Goal: Communication & Community: Answer question/provide support

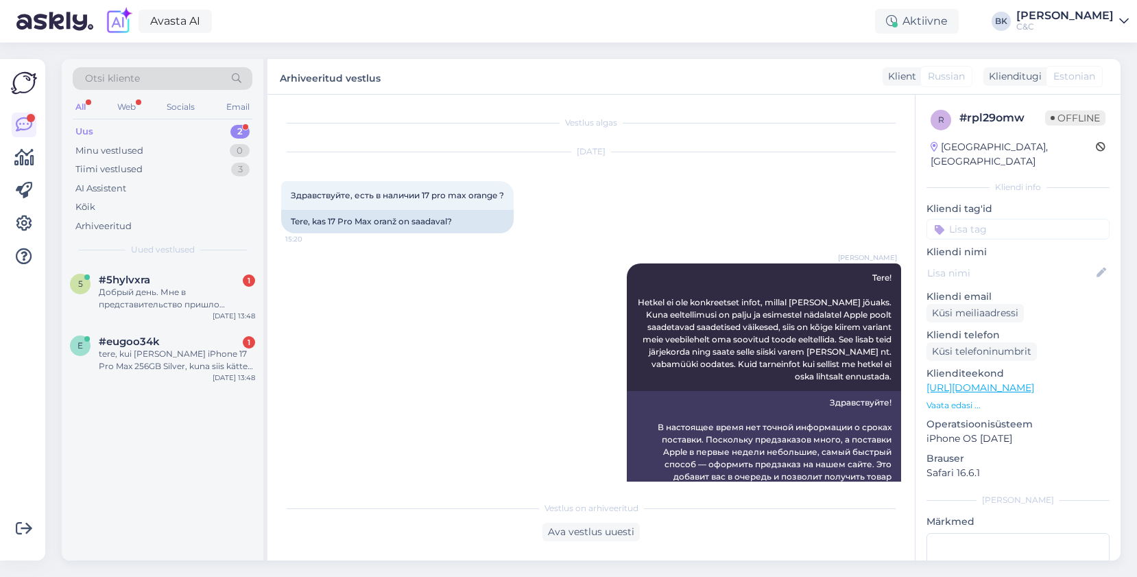
scroll to position [59, 0]
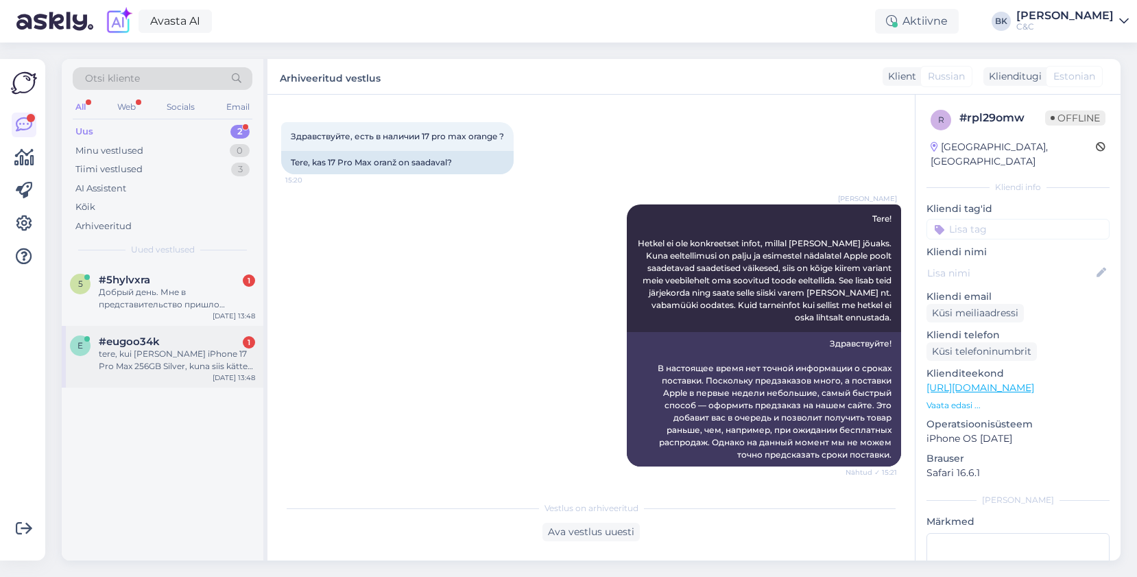
click at [185, 326] on div "e #eugoo34k 1 tere, kui [PERSON_NAME] iPhone 17 Pro Max 256GB Silver, kuna siis…" at bounding box center [163, 357] width 202 height 62
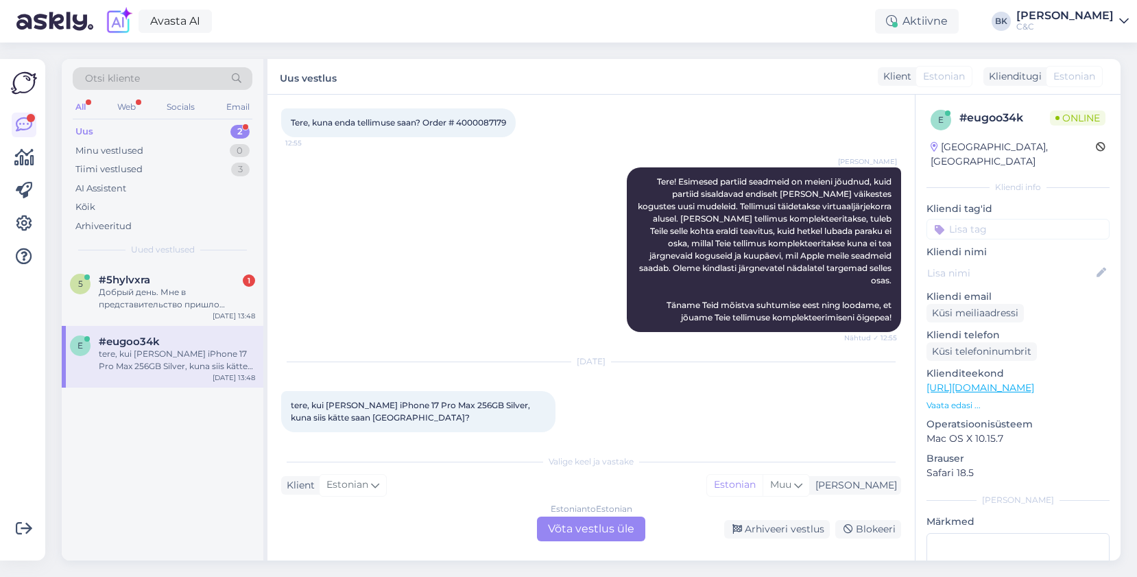
click at [584, 530] on div "Estonian to Estonian Võta vestlus üle" at bounding box center [591, 528] width 108 height 25
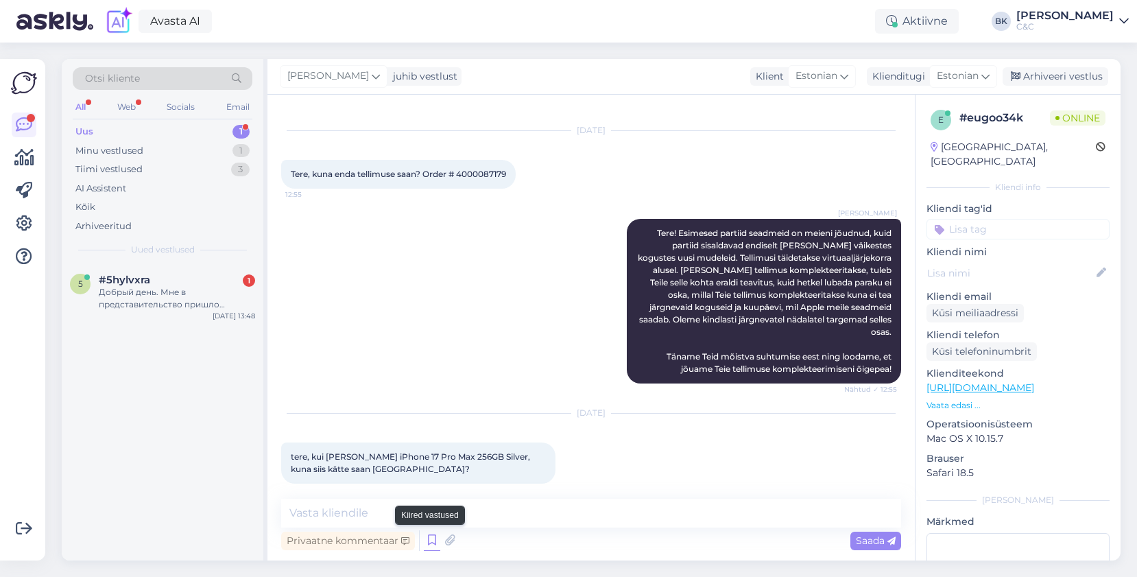
click at [436, 544] on icon at bounding box center [432, 540] width 16 height 21
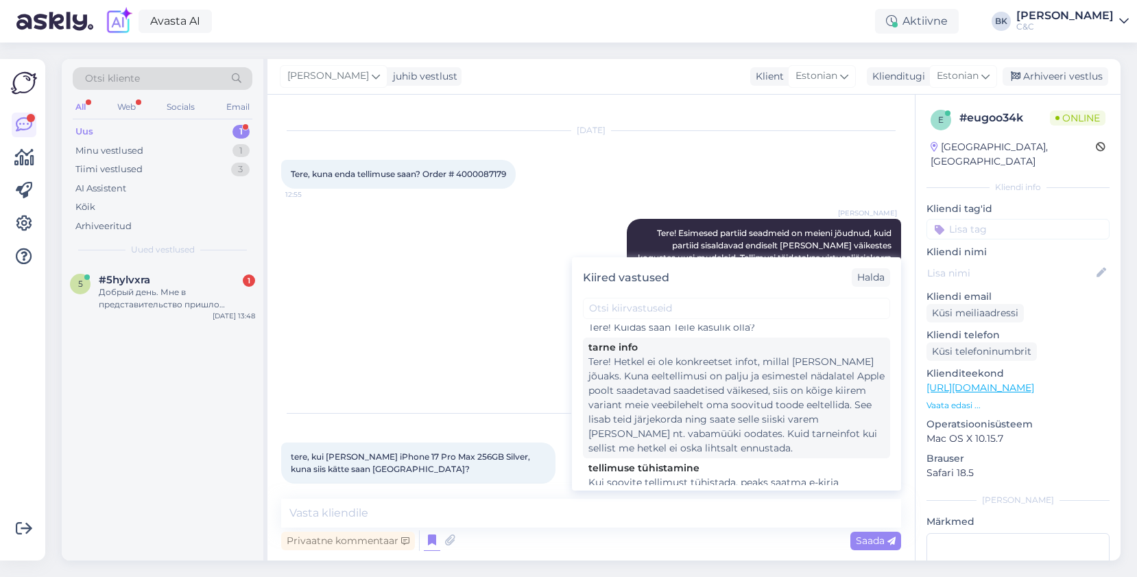
click at [710, 415] on div "Tere! Hetkel ei ole konkreetset infot, millal [PERSON_NAME] jõuaks. Kuna eeltel…" at bounding box center [736, 404] width 296 height 101
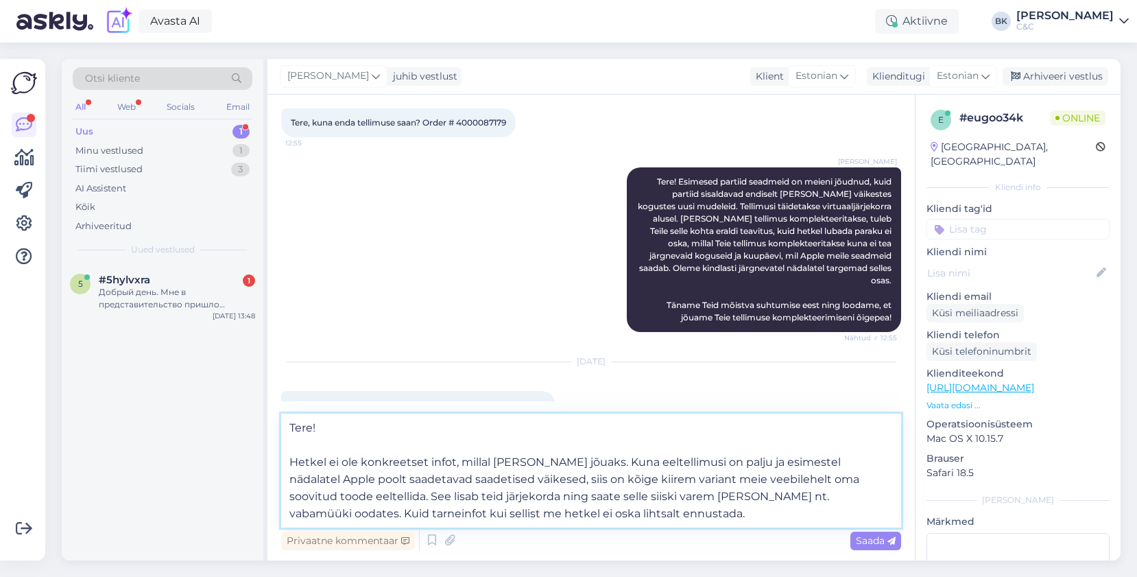
drag, startPoint x: 533, startPoint y: 479, endPoint x: 603, endPoint y: 518, distance: 79.9
click at [603, 518] on textarea "Tere! Hetkel ei ole konkreetset infot, millal [PERSON_NAME] jõuaks. Kuna eeltel…" at bounding box center [591, 470] width 620 height 114
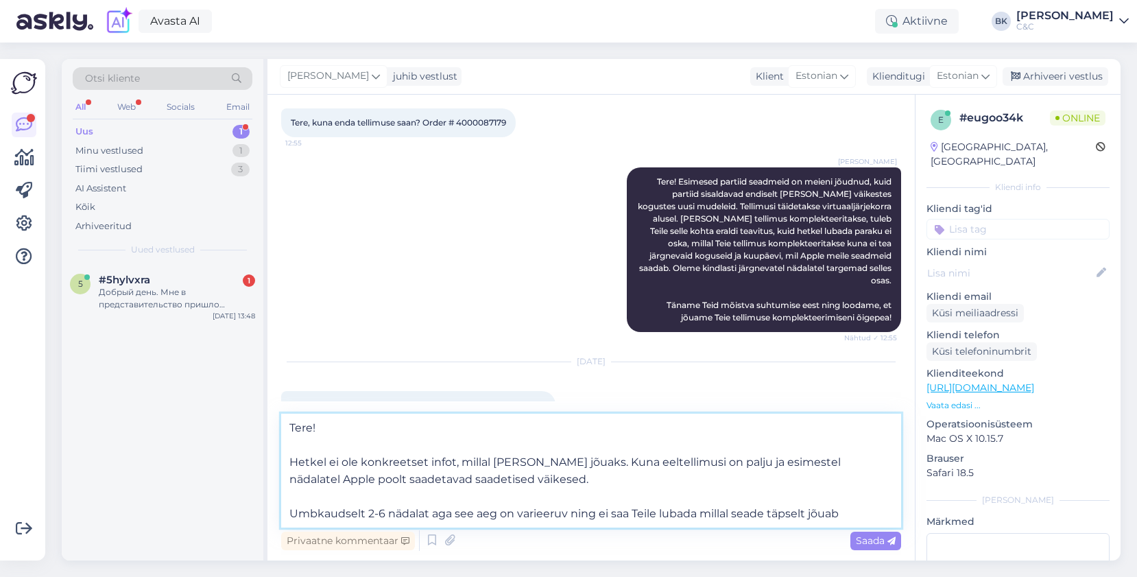
type textarea "Tere! Hetkel ei ole konkreetset infot, millal [PERSON_NAME] jõuaks. Kuna eeltel…"
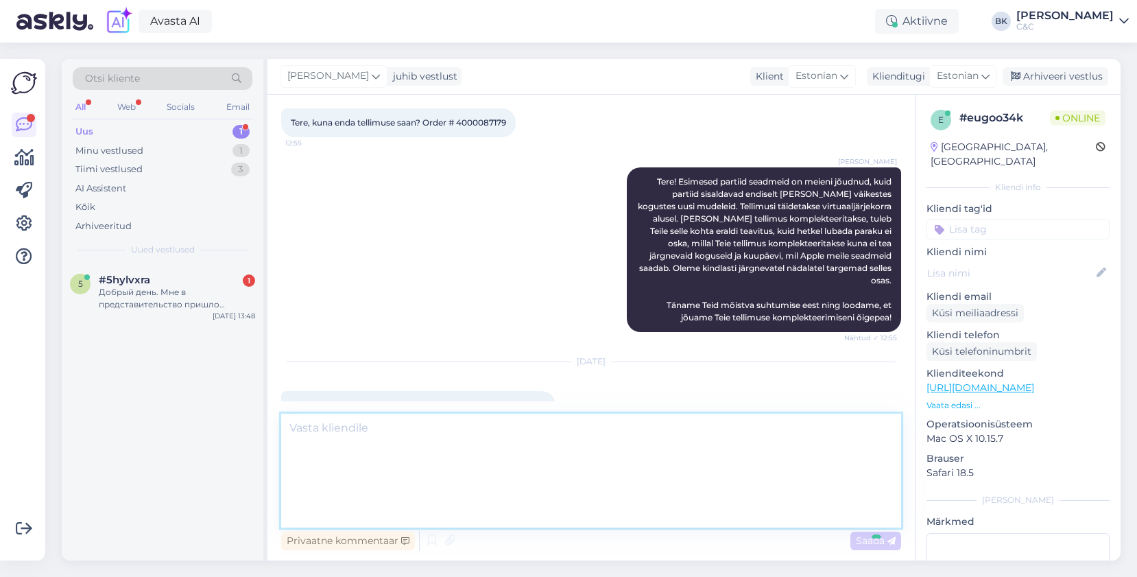
scroll to position [167, 0]
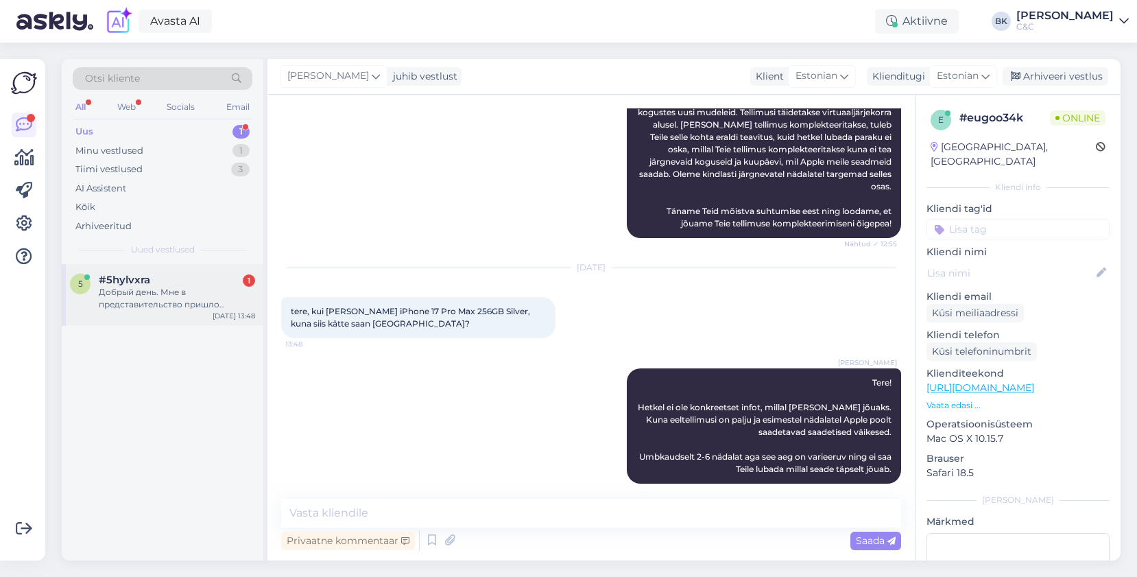
click at [203, 285] on div "#5hylvxra 1" at bounding box center [177, 280] width 156 height 12
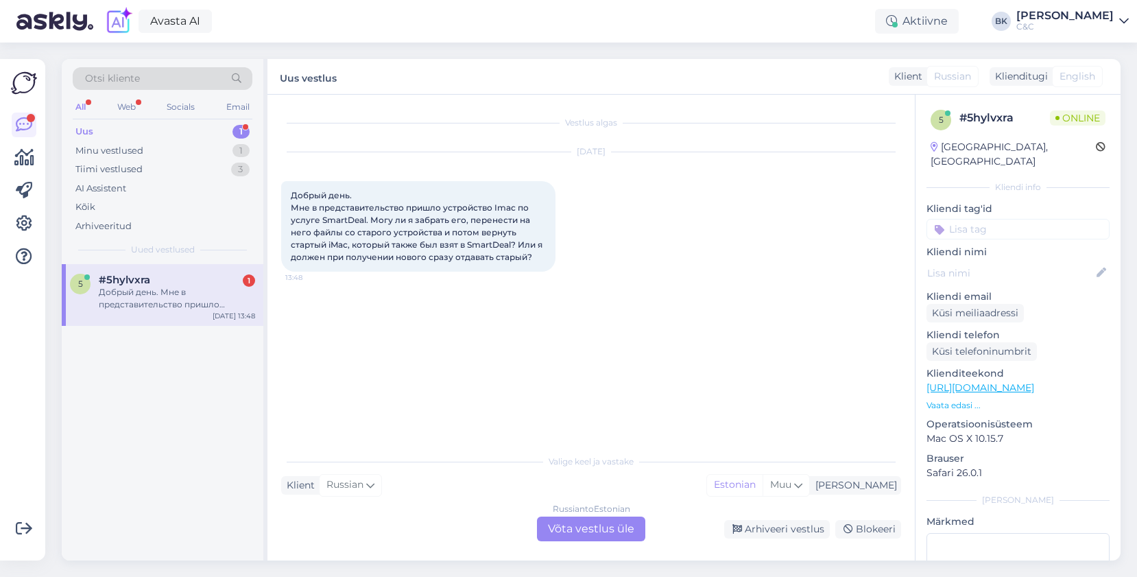
scroll to position [0, 0]
click at [580, 526] on div "Russian to Estonian Võta vestlus üle" at bounding box center [591, 528] width 108 height 25
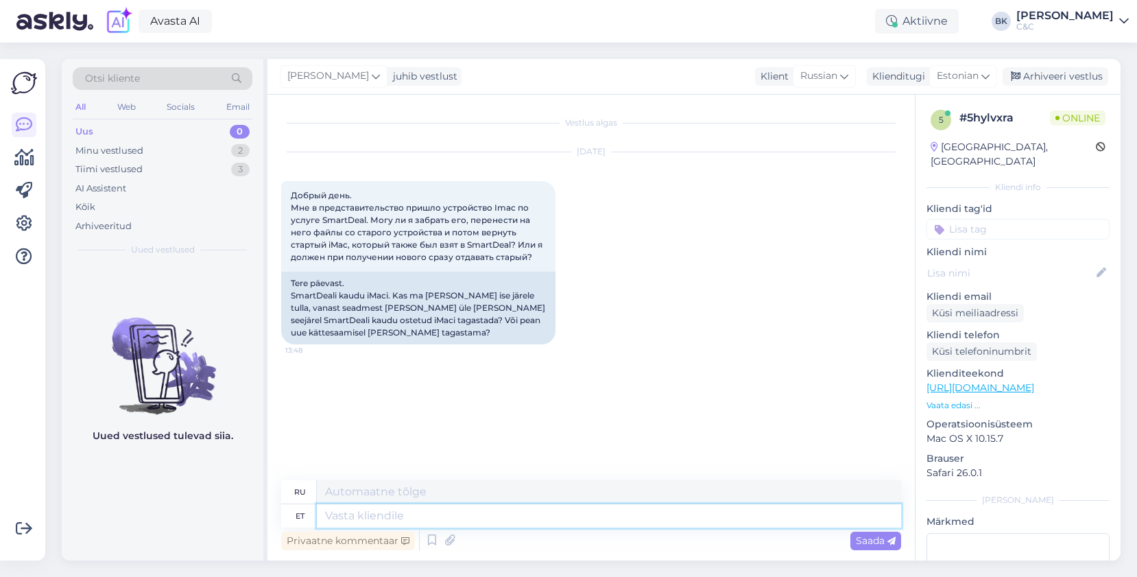
click at [581, 522] on textarea at bounding box center [609, 515] width 584 height 23
type textarea "Tere!"
type textarea "Привет!"
type textarea "T"
type textarea "Tere!"
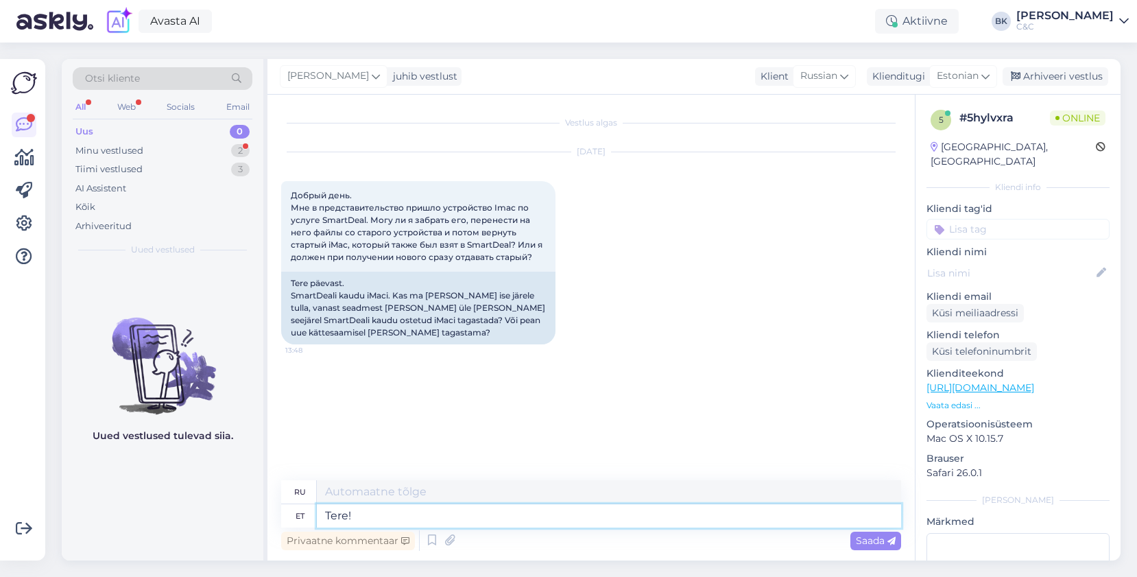
type textarea "Привет!"
type textarea "Tere,"
type textarea "Привет,"
type textarea "Tere, kui"
type textarea "Привет, если"
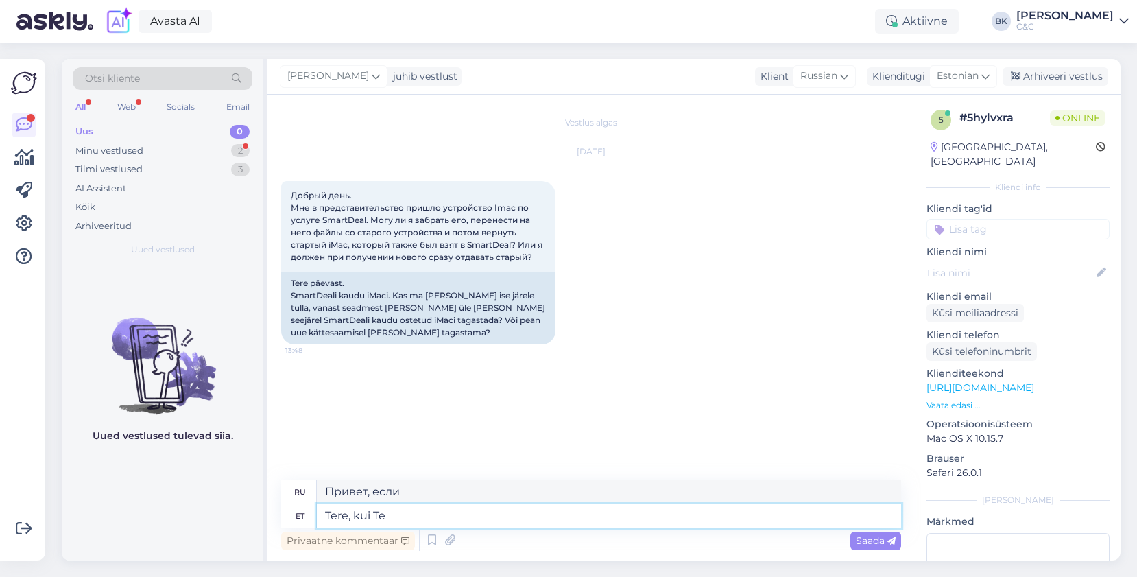
type textarea "Tere, kui Te"
type textarea "Привет, если ты"
type textarea "Tere, kui Te tegite u"
type textarea "Привет, если ты это сделал"
type textarea "Tere, kui Te tegite uue"
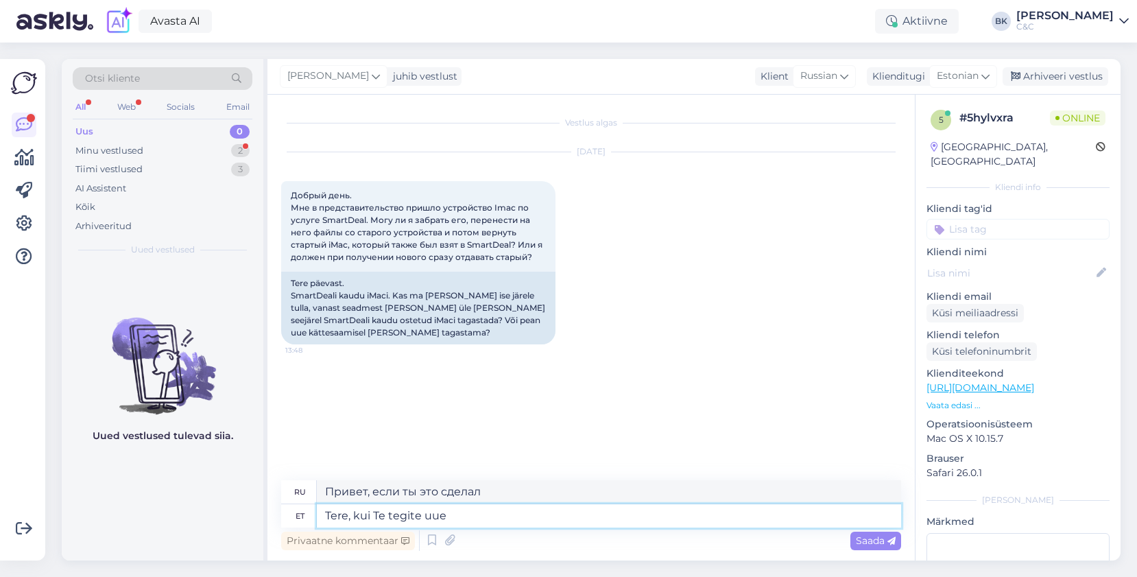
type textarea "Привет, если ты сделал новый"
type textarea "Tere, kui Te tegite uue imaci t"
type textarea "Привет, если ты сделал новый imac"
type textarea "Tere, kui Te tegite uue imaci tellimuse"
type textarea "Здравствуйте, если вы заказали новый iMac"
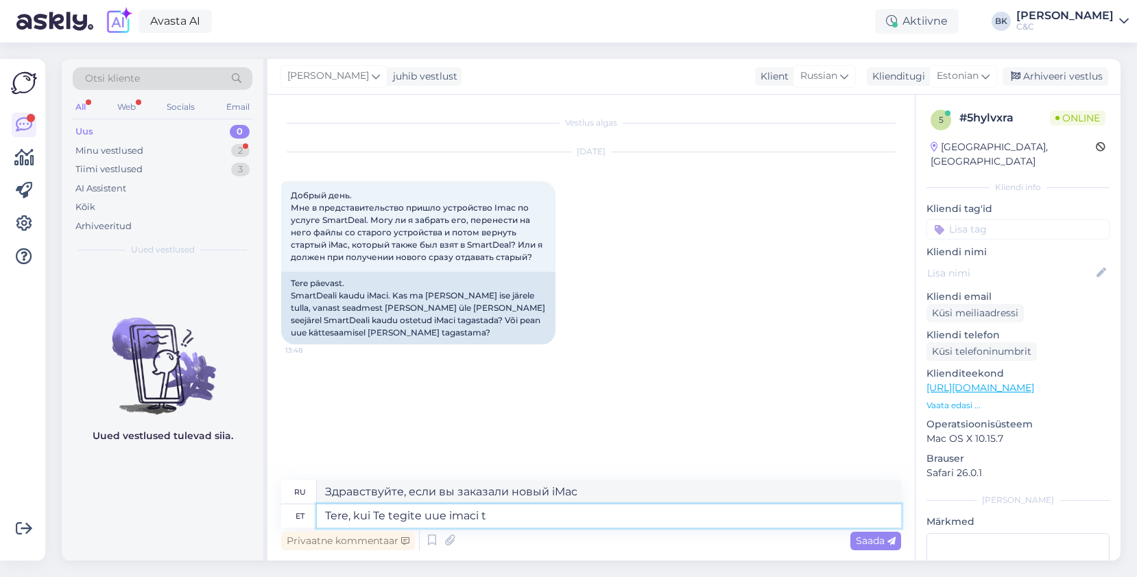
type textarea "Tere, kui Te tegite uue imaci"
type textarea "Привет, если ты сделал новый imac"
type textarea "Tere, kui Te tegite uue imaci smartdeal"
type textarea "Здравствуйте, если вы сделали умную сделку на новый imac"
type textarea "Tere, kui Te tegite uue imaci smartdeal tellimuse l"
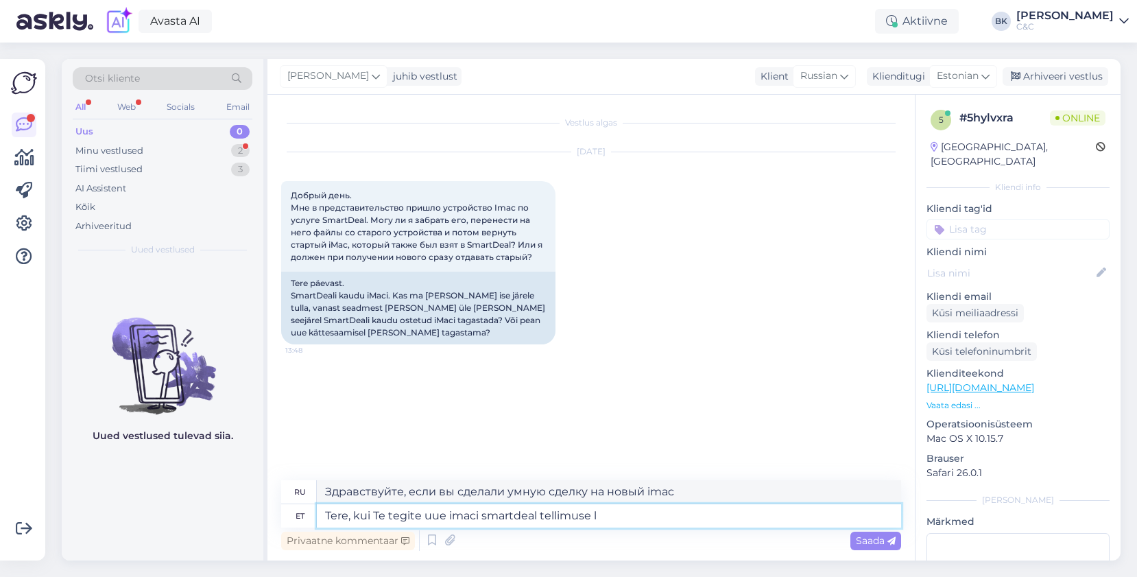
type textarea "Здравствуйте, если вы разместили новый заказ imac smartdeal"
type textarea "Tere, kui Te tegite uue imaci smartdeal tellimuse läbi ve"
type textarea "Здравствуйте, если вы заказали новый iMac через SmartDeal"
type textarea "Tere, kui Te tegite uue imaci smartdeal tellimuse läbi veebo"
type textarea "Здравствуйте, если вы оформили новый заказ imac smartdeal онлайн"
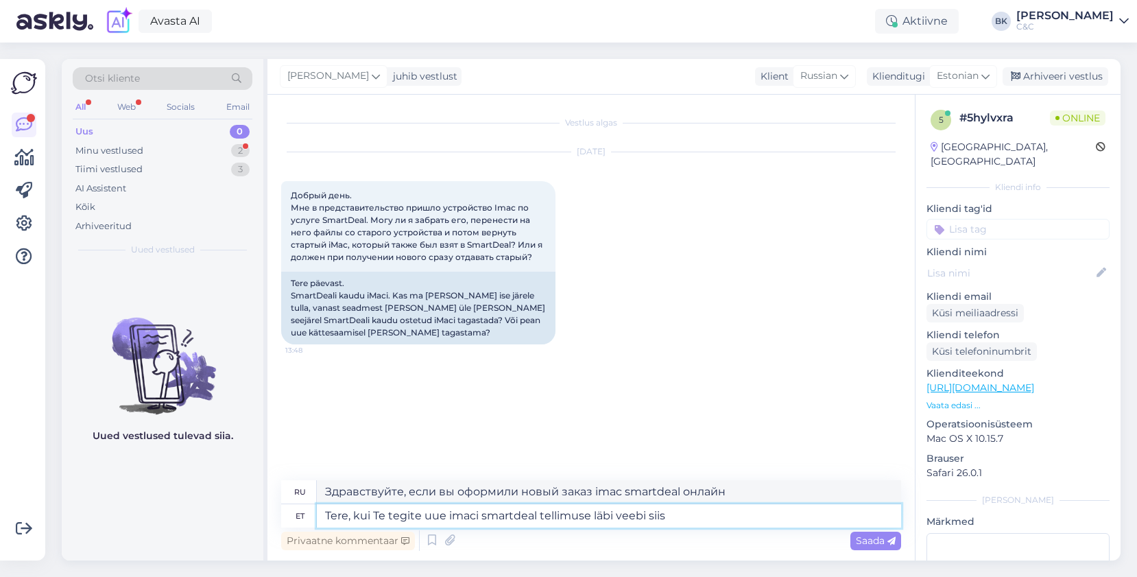
type textarea "Tere, kui Te tegite uue imaci smartdeal tellimuse läbi veebi siis s"
type textarea "Здравствуйте, если вы оформили онлайн-заказ на новый iMac SmartDeal, то"
type textarea "Tere, kui Te tegite uue imaci smartdeal tellimuse läbi veebi siis saate an"
type textarea "Здравствуйте, если вы оформили онлайн-заказ на новый iMac SmartDeal, вы получите"
type textarea "Tere, kui Te tegite uue imaci smartdeal tellimuse läbi veebi siis saate andmed k"
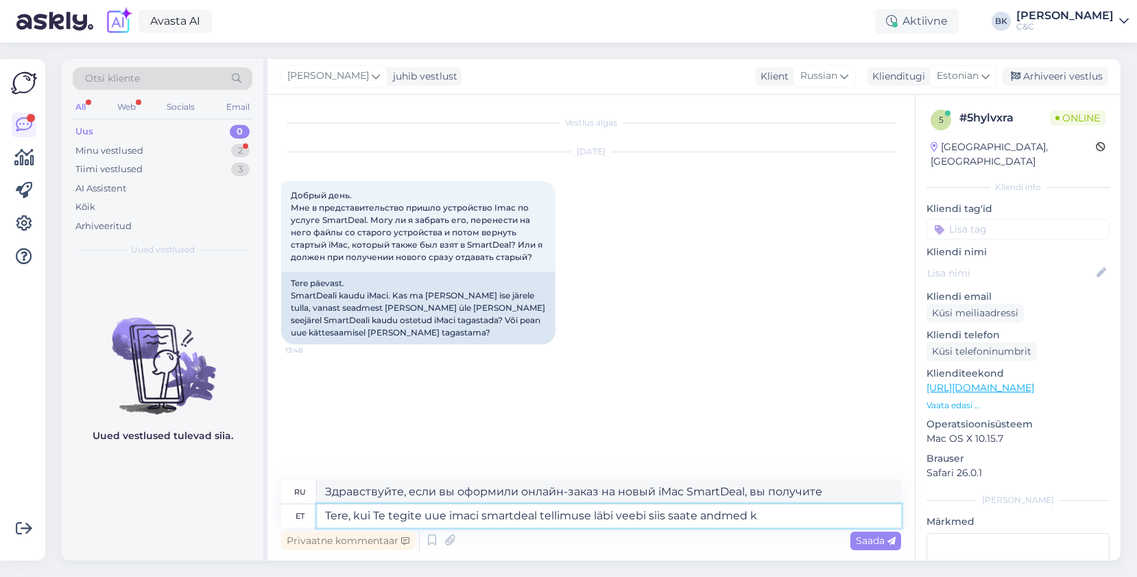
type textarea "Здравствуйте, если вы оформили новый заказ imac smartdeal онлайн, вы получите п…"
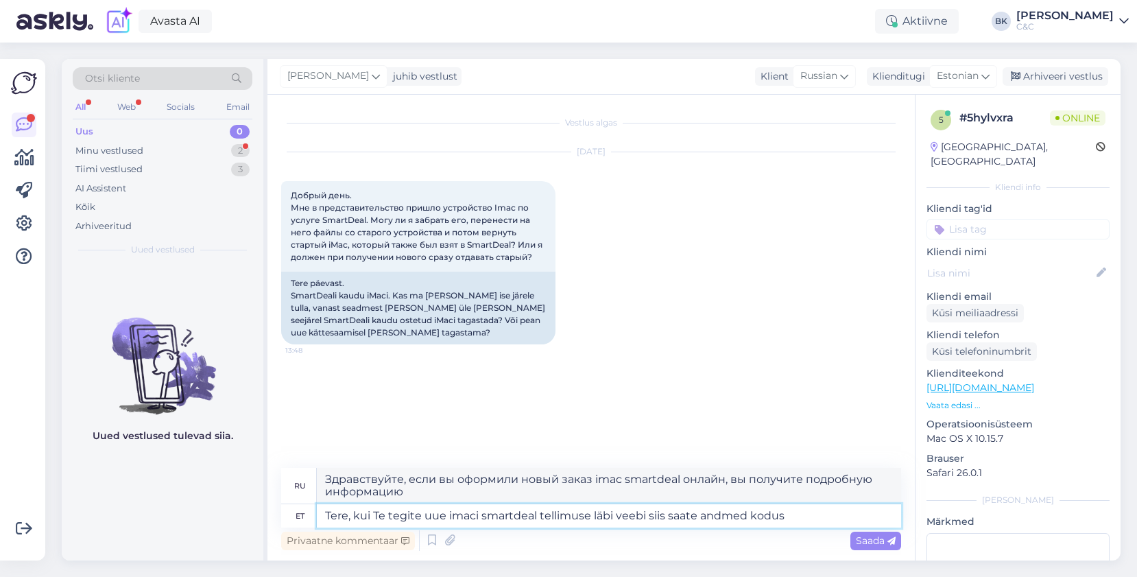
type textarea "Tere, kui Te tegite uue imaci smartdeal tellimuse läbi veebi siis saate andmed …"
type textarea "Здравствуйте, если вы оформили онлайн-заказ на новый iMac Smartdeal, вы получит…"
type textarea "Tere, kui Te tegite uue imaci smartdeal tellimuse läbi veebi siis saate andmed …"
type textarea "Здравствуйте, если вы оформили заказ на новый iMac Smartdeal онлайн, вы можете …"
type textarea "Tere, kui Te tegite uue imaci smartdeal tellimuse läbi veebi siis saate andmed …"
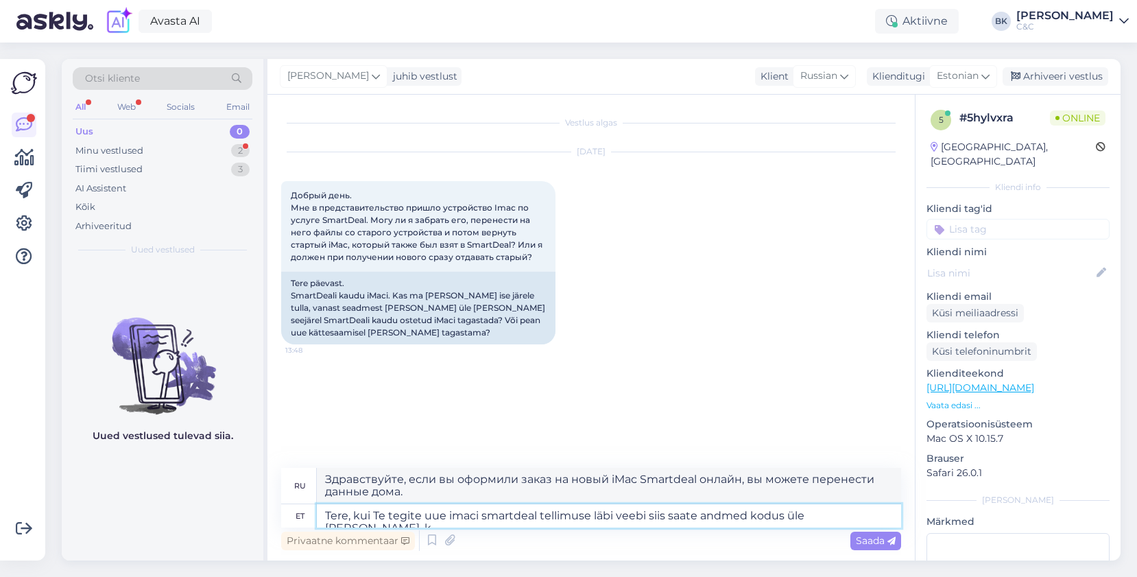
type textarea "Здравствуйте, если вы оформили онлайн-заказ на новый iMac SmartDeal, вы можете …"
type textarea "Tere, kui Te tegite uue imaci smartdeal tellimuse läbi veebi siis saate andmed …"
type textarea "Здравствуйте, если вы заказали новый iMac SmartDeal онлайн, вы можете перенести…"
type textarea "Tere, kui Te tegite uue imaci smartdeal tellimuse läbi veebi siis saate andmed …"
type textarea "Здравствуйте, если вы заказали новый iMac SmartDeal онлайн, вы можете перенести…"
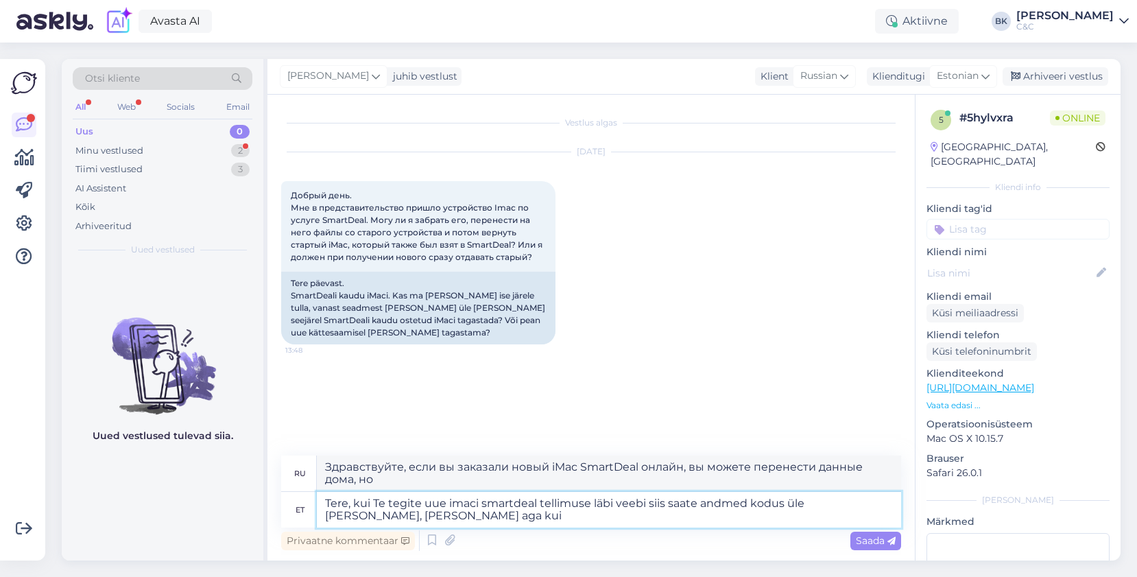
type textarea "Tere, kui Te tegite uue imaci smartdeal tellimuse läbi veebi siis saate andmed …"
type textarea "Здравствуйте, если вы заказали новый iMac SmartDeal онлайн, вы можете перенести…"
type textarea "Tere, kui Te tegite uue imaci smartdeal tellimuse läbi veebi siis saate andmed …"
type textarea "Здравствуйте, если вы заказали новый iMac SmartDeal онлайн, вы можете перенести…"
type textarea "Tere, kui Te tegite uue imaci smartdeal tellimuse läbi veebi siis saate andmed …"
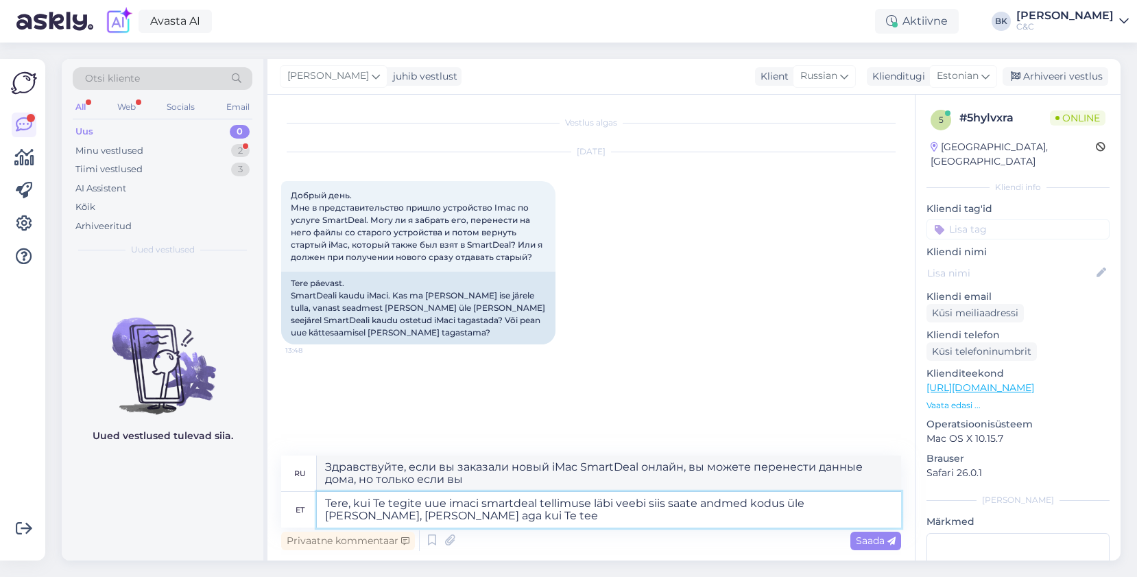
type textarea "Здравствуйте, если вы оформили онлайн-заказ на новый iMac SmartDeal, вы можете …"
type textarea "Tere, kui Te tegite uue imaci smartdeal tellimuse läbi veebi siis saate andmed …"
type textarea "Здравствуйте, если вы оформили онлайн-заказ на новый iMac SmartDeal, вы можете …"
type textarea "Tere, kui Te tegite uue imaci smartdeal tellimuse läbi veebi siis saate andmed …"
type textarea "Здравствуйте, если вы оформили онлайн-заказ на новый iMac SmartDeal, вы можете …"
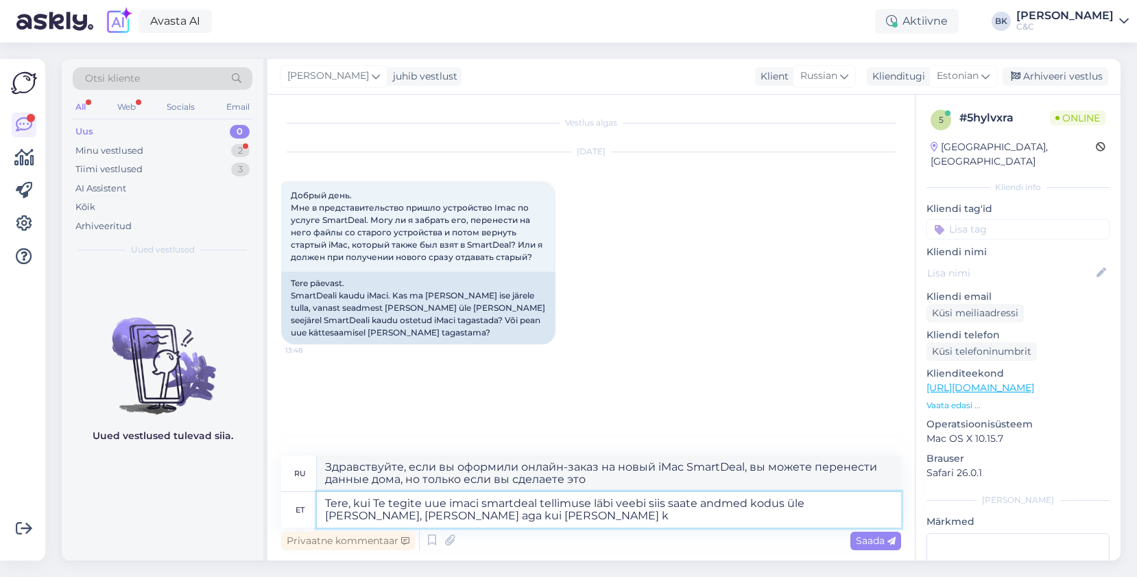
type textarea "Tere, kui Te tegite uue imaci smartdeal tellimuse läbi veebi siis saate andmed …"
type textarea "Здравствуйте, если вы оформили онлайн-заказ на новый iMac SmartDeal, вы можете …"
type textarea "Tere, kui Te tegite uue imaci smartdeal tellimuse läbi veebi siis saate andmed …"
type textarea "Здравствуйте, если вы оформили заказ на новый iMac SmartDeal онлайн, вы можете …"
type textarea "Tere, kui Te tegite uue imaci smartdeal tellimuse läbi veebi siis saate andmed …"
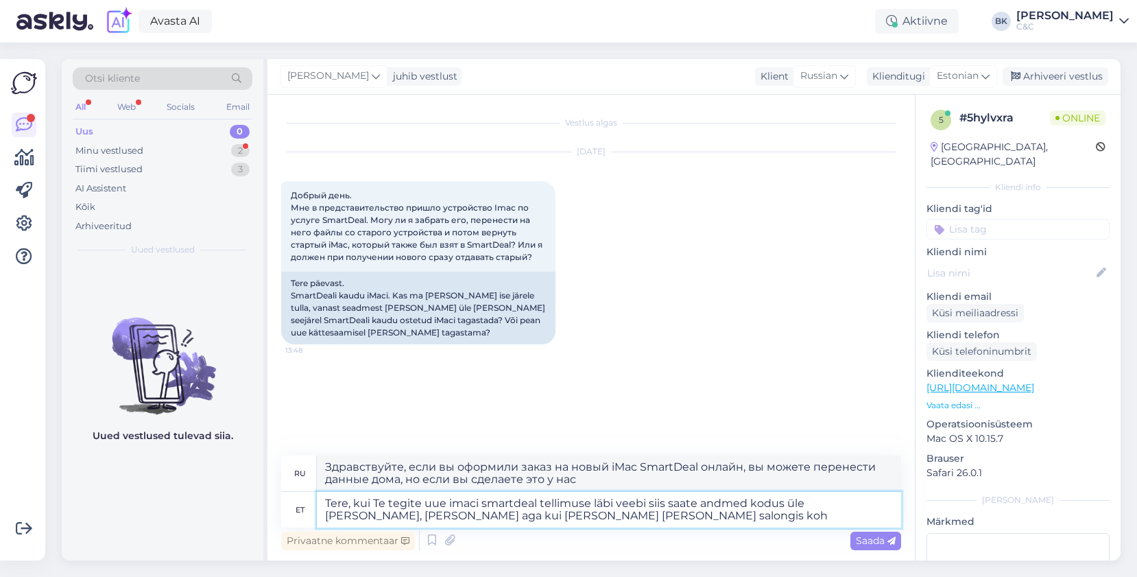
type textarea "Здравствуйте, если вы оформили заказ на новый iMac SmartDeal онлайн, вы можете …"
type textarea "Tere, kui Te tegite uue imaci smartdeal tellimuse läbi veebi siis saate andmed …"
type textarea "Здравствуйте, если вы оформили заказ на новый iMac SmartDeal онлайн, вы можете …"
type textarea "Tere, kui Te tegite uue imaci smartdeal tellimuse läbi veebi siis saate andmed …"
type textarea "Здравствуйте, если вы оформили заказ на новый iMac SmartDeal онлайн, вы можете …"
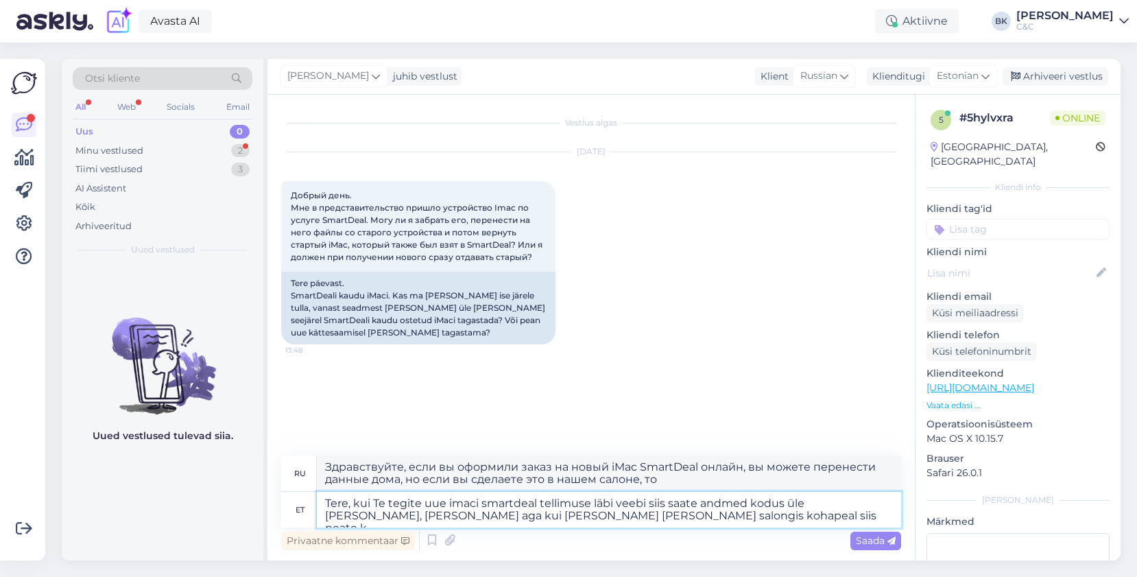
type textarea "Tere, kui Te tegite uue imaci smartdeal tellimuse läbi veebi siis saate andmed …"
type textarea "Здравствуйте, если вы оформили заказ на новый iMac SmartDeal онлайн, вы можете …"
type textarea "Tere, kui Te tegite uue imaci smartdeal tellimuse läbi veebi siis saate andmed …"
type textarea "Здравствуйте, если вы оформили заказ на новый iMac SmartDeal онлайн, вы можете …"
type textarea "Tere, kui Te tegite uue imaci smartdeal tellimuse läbi veebi siis saate andmed …"
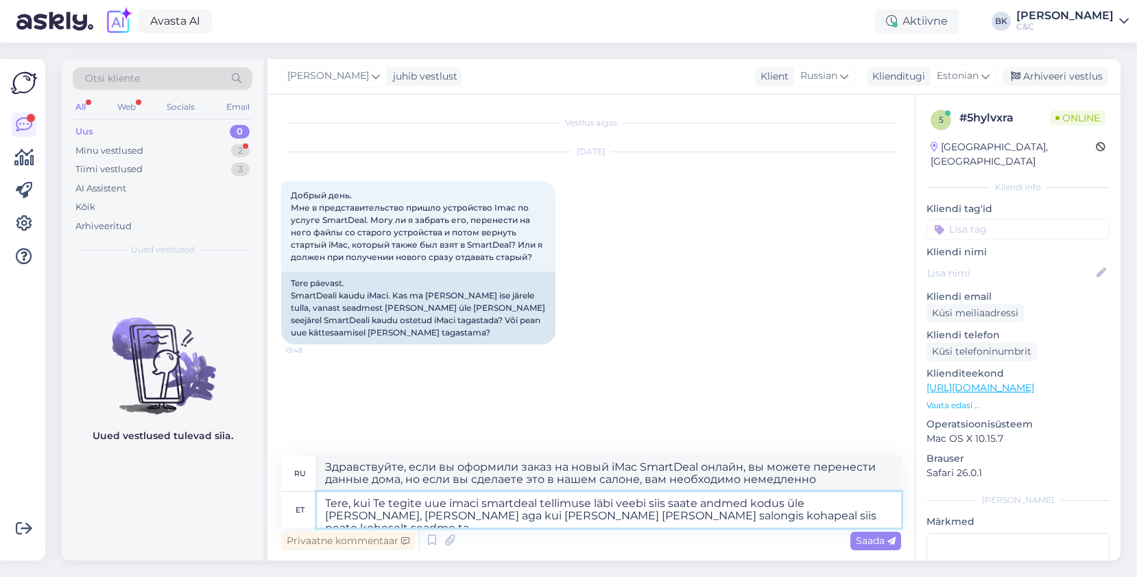
type textarea "Здравствуйте, если вы оформили заказ на новый iMac SmartDeal онлайн, вы можете …"
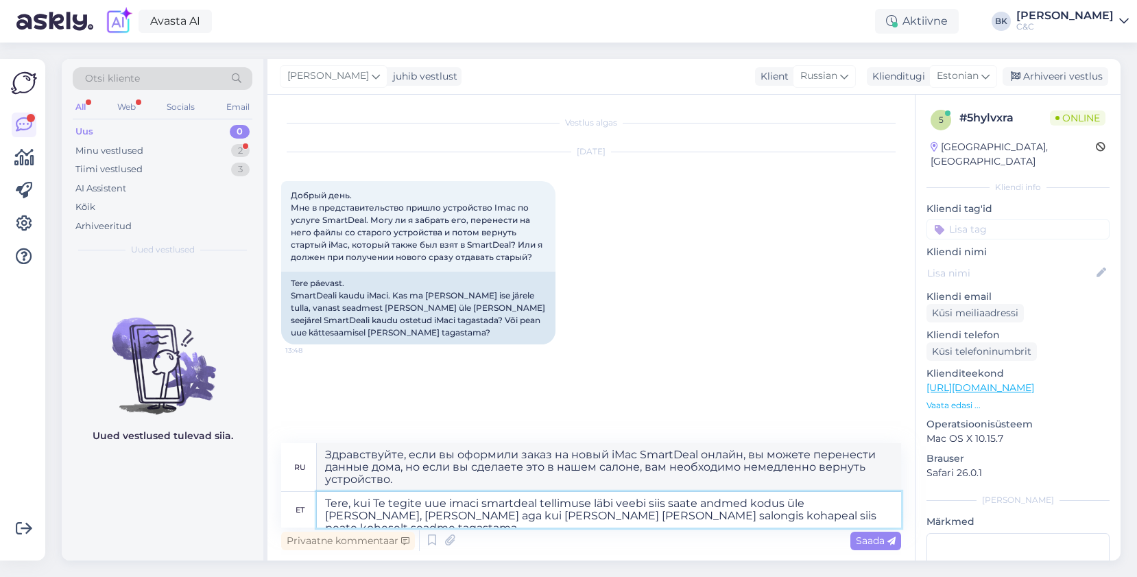
type textarea "Tere, kui Te tegite uue imaci smartdeal tellimuse läbi veebi siis saate andmed …"
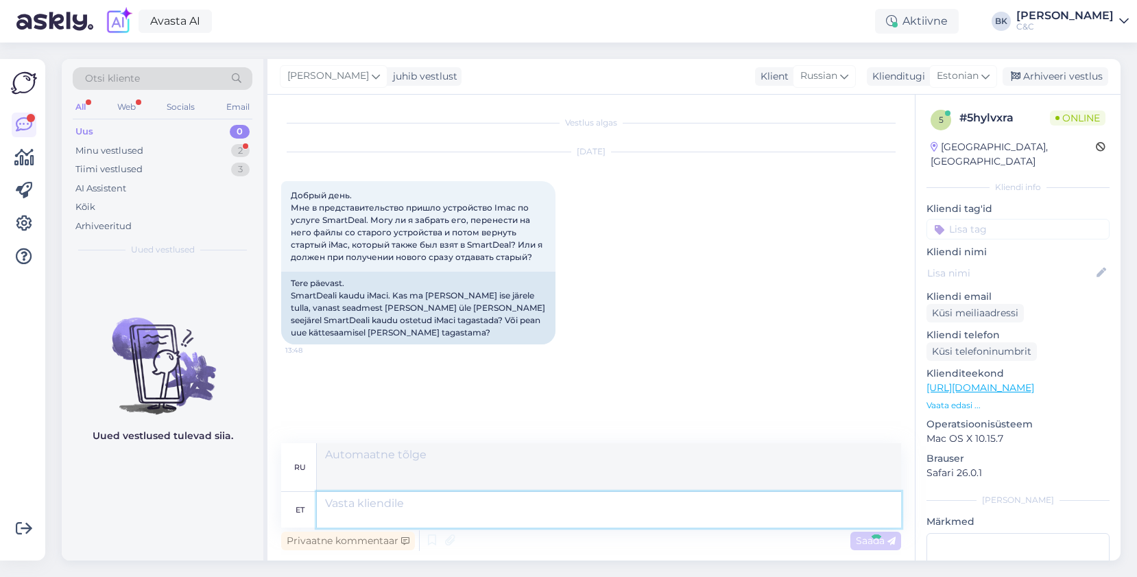
scroll to position [48, 0]
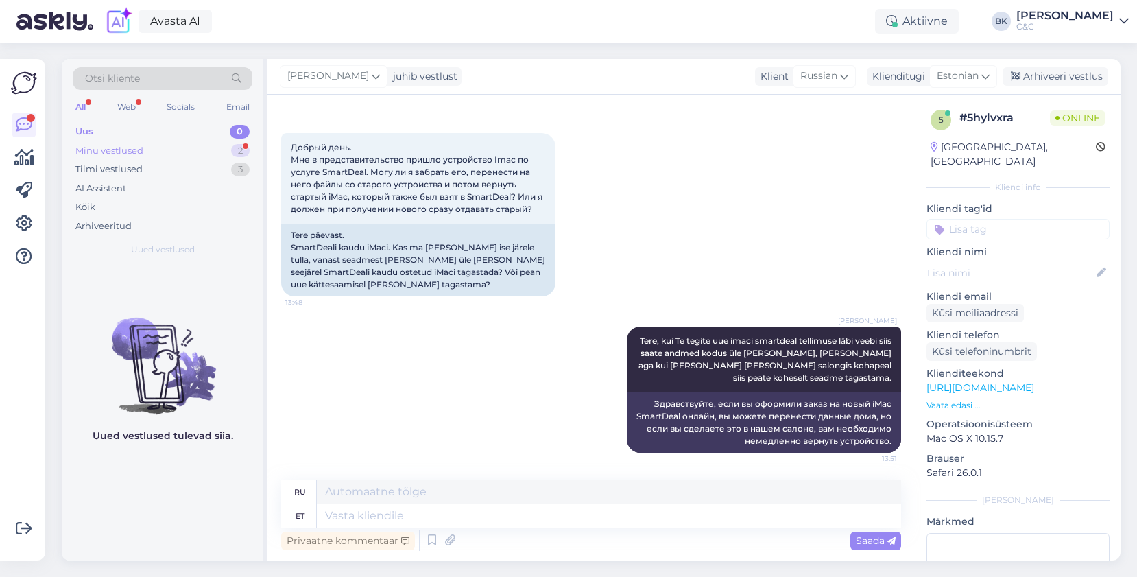
click at [215, 151] on div "Minu vestlused 2" at bounding box center [163, 150] width 180 height 19
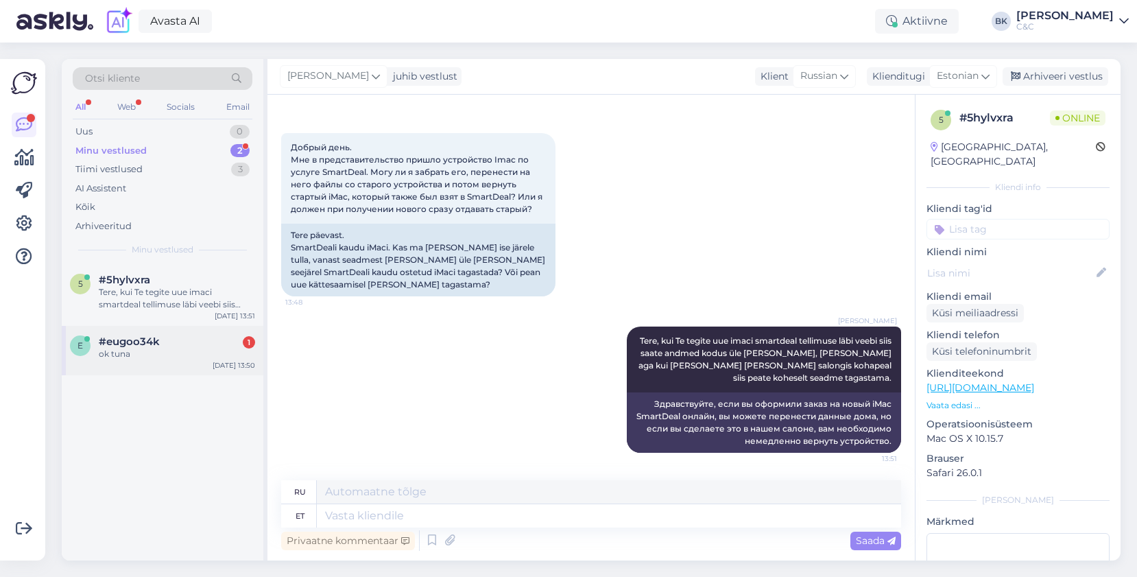
click at [179, 336] on div "#eugoo34k 1" at bounding box center [177, 341] width 156 height 12
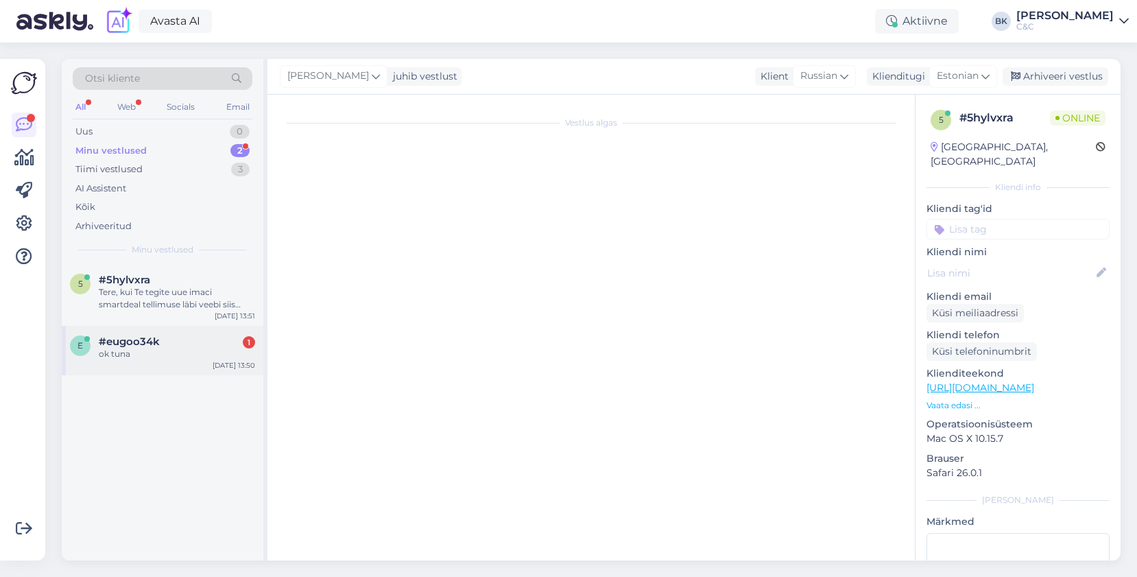
scroll to position [226, 0]
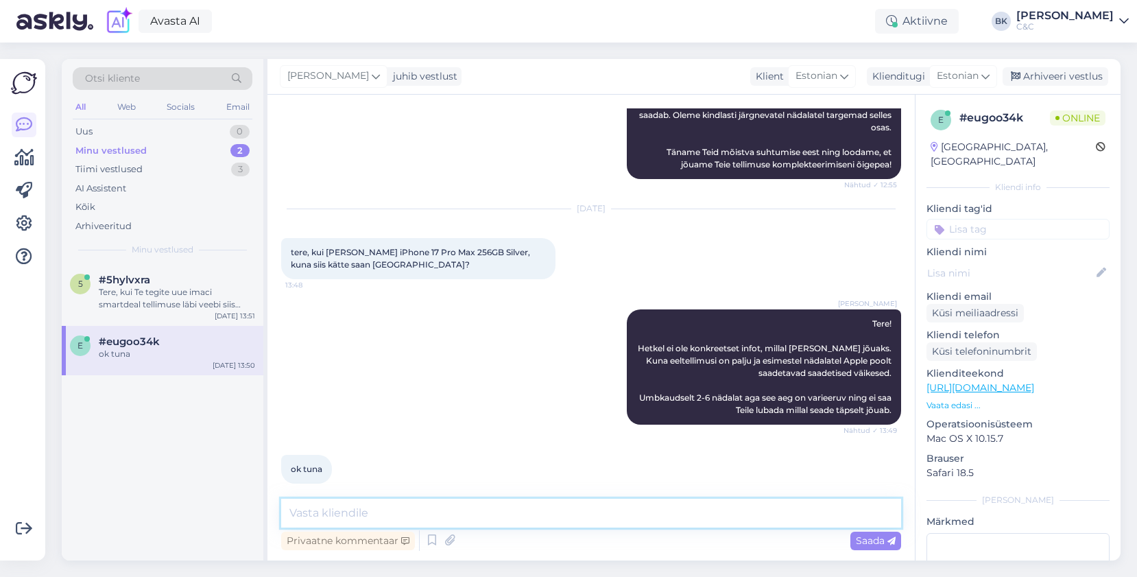
click at [407, 512] on textarea at bounding box center [591, 512] width 620 height 29
click at [118, 289] on div "Tere, kui Te tegite uue imaci smartdeal tellimuse läbi veebi siis saate andmed …" at bounding box center [177, 298] width 156 height 25
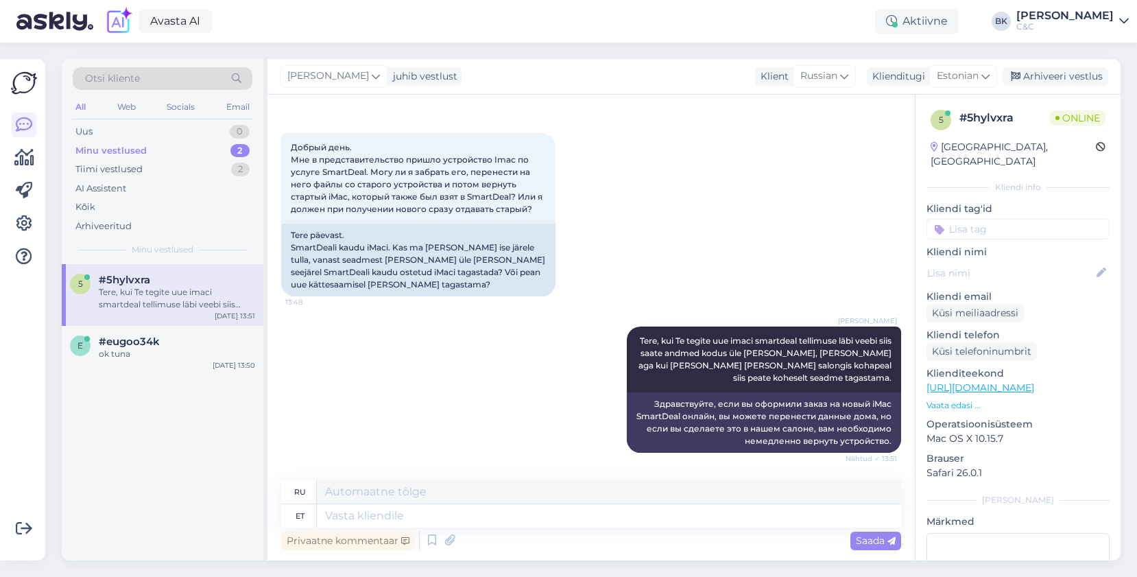
scroll to position [155, 0]
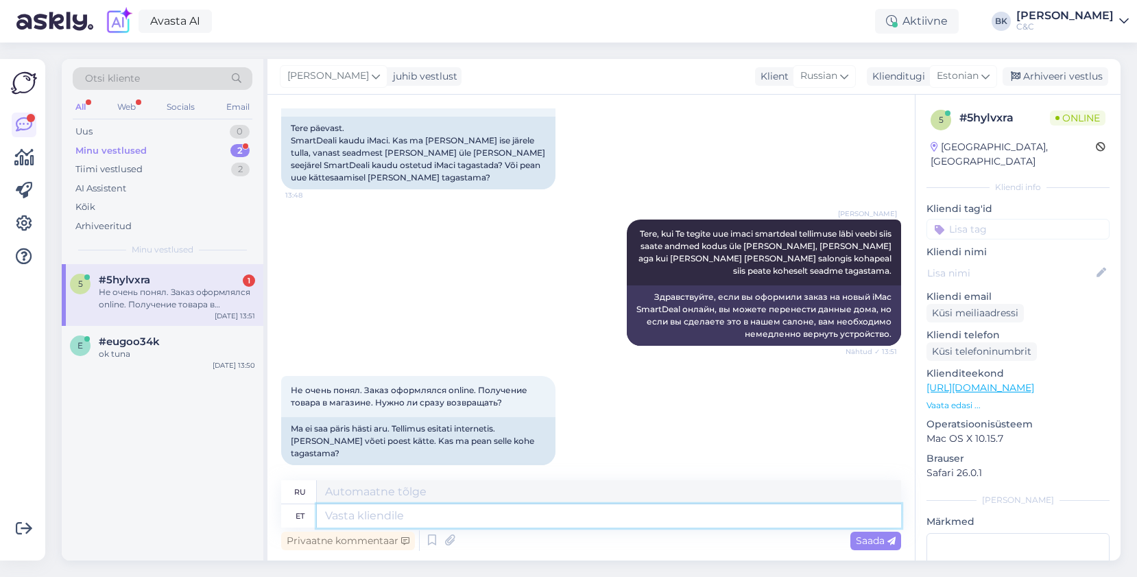
click at [450, 508] on textarea at bounding box center [609, 515] width 584 height 23
type textarea "Ei, ei"
type textarea "Нет,"
type textarea "Ei, ei pe"
type textarea "Нет, нет"
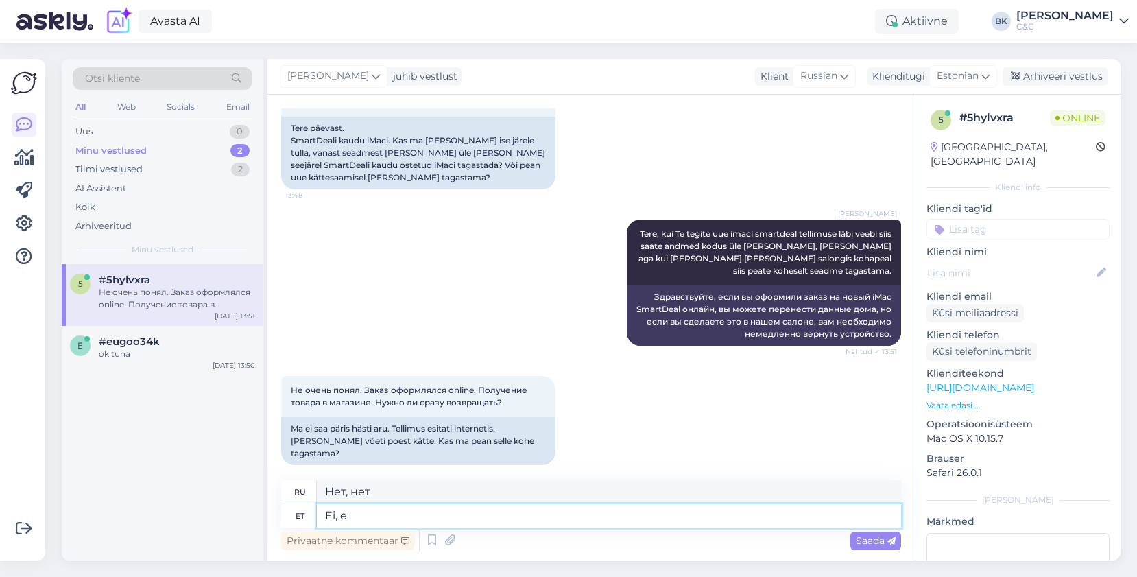
type textarea "Ei,"
type textarea "Нет,"
type textarea "Ei pe"
type textarea "Нет"
type textarea "Ei pea."
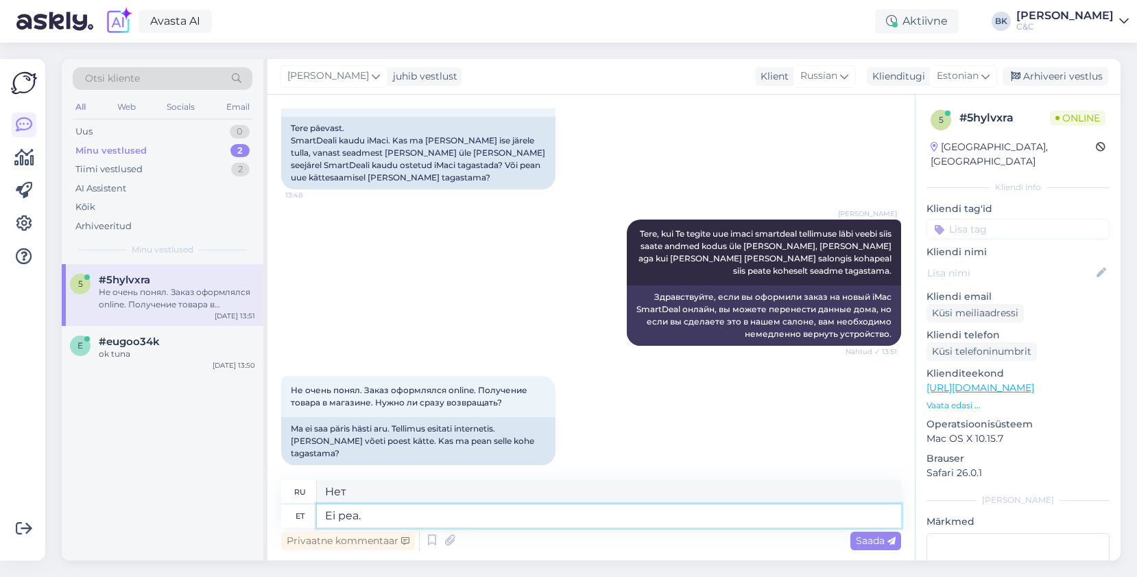
type textarea "Незачем."
type textarea "Ei pea. [PERSON_NAME]"
type textarea "Нет необходимости. Если"
type textarea "Ei pea. Kui te o"
type textarea "Нет необходимости. Если вы"
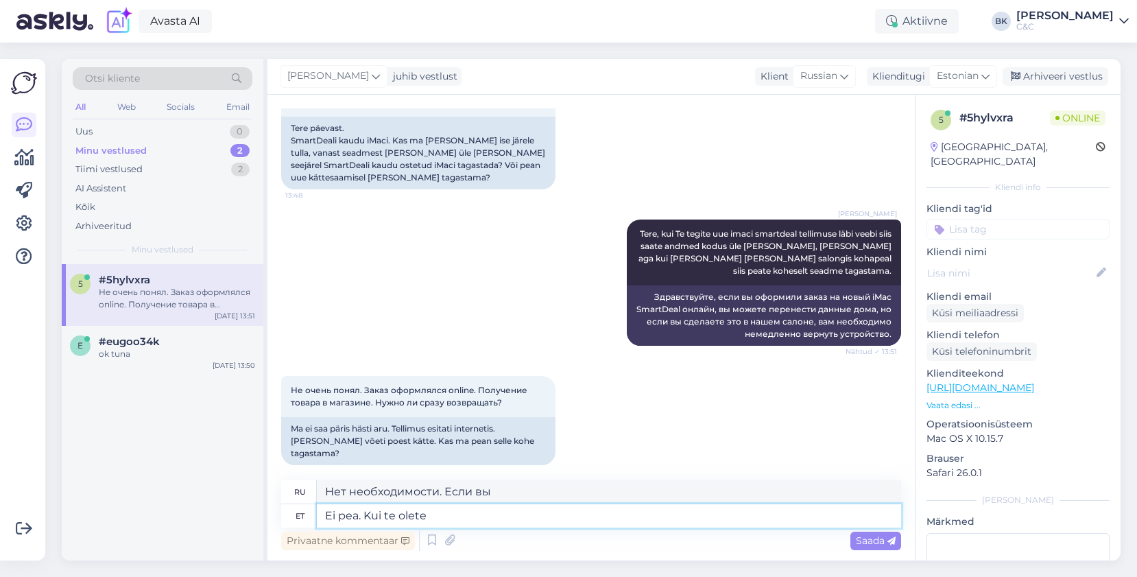
type textarea "Ei pea. Kui te olete"
type textarea "Нет необходимости. Если вы..."
type textarea "Ei pea. Kui te olete tellimuse tei"
type textarea "Нет необходимости. Если вы — заказ"
type textarea "Ei pea. Kui te olete tellimuse teinud k"
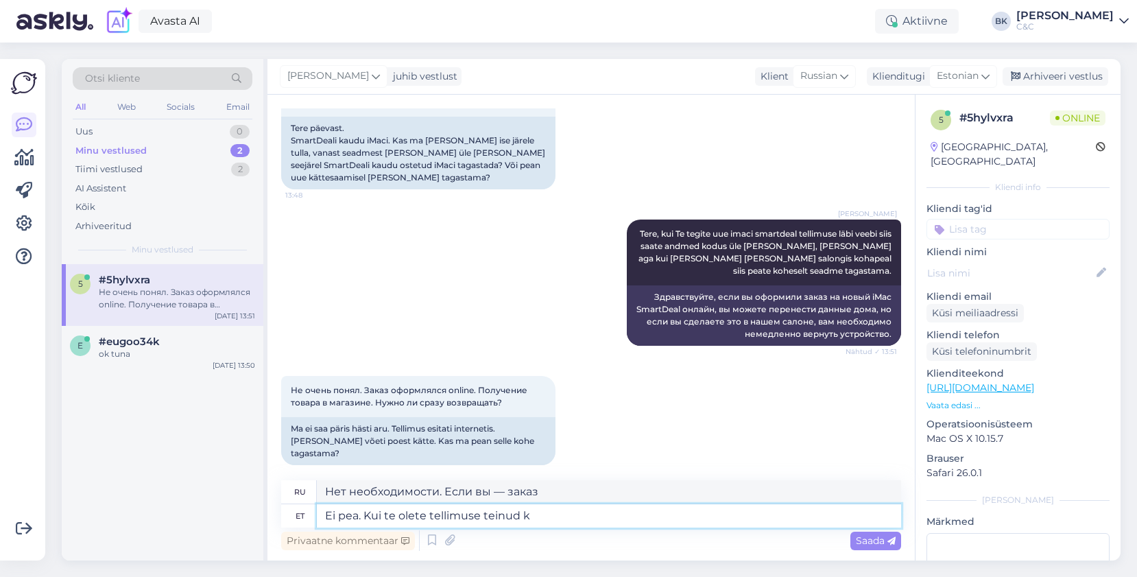
type textarea "Нет необходимости. После того, как вы оформили заказ,"
type textarea "Ei pea. Kui te olete tellimuse teinud läbi veebipoe s"
type textarea "Не нужно. Если вы оформили заказ через интернет-магазин"
type textarea "Ei pea. Kui te olete tellimuse teinud läbi veebipoe siis v"
type textarea "Нет необходимости. Если вы оформили заказ через интернет-магазин, то"
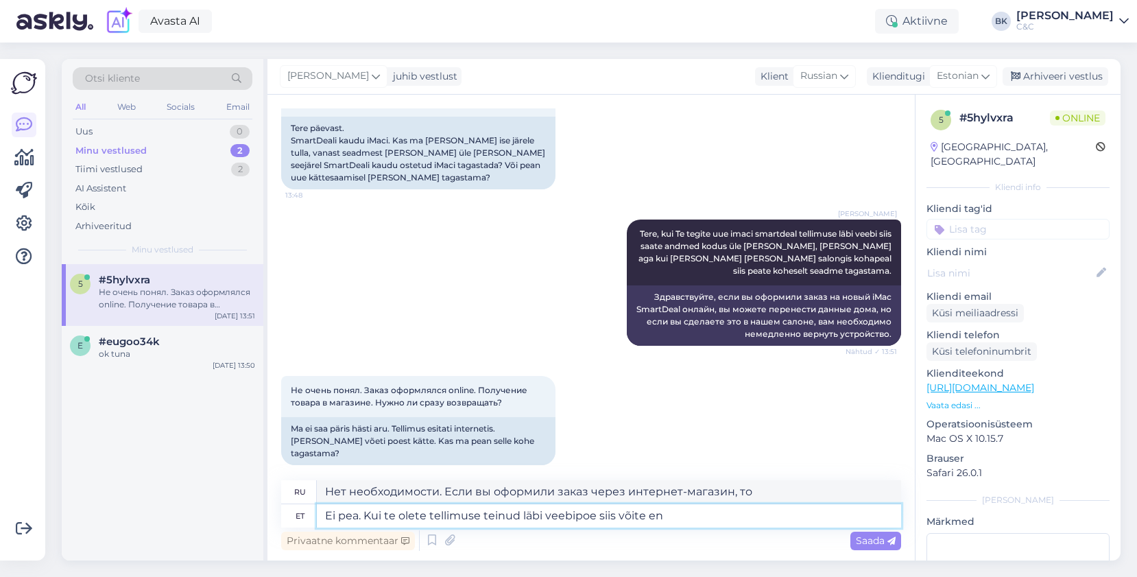
type textarea "Ei pea. Kui te olete tellimuse teinud läbi veebipoe siis võite end"
type textarea "Нет необходимости. Если вы оформили заказ через интернет-магазин, вы можете"
type textarea "Ei pea. Kui te olete tellimuse teinud läbi veebipoe siis võite enda uuele"
type textarea "Нет необходимости. Если вы оформили заказ через интернет-магазин, вы можете пол…"
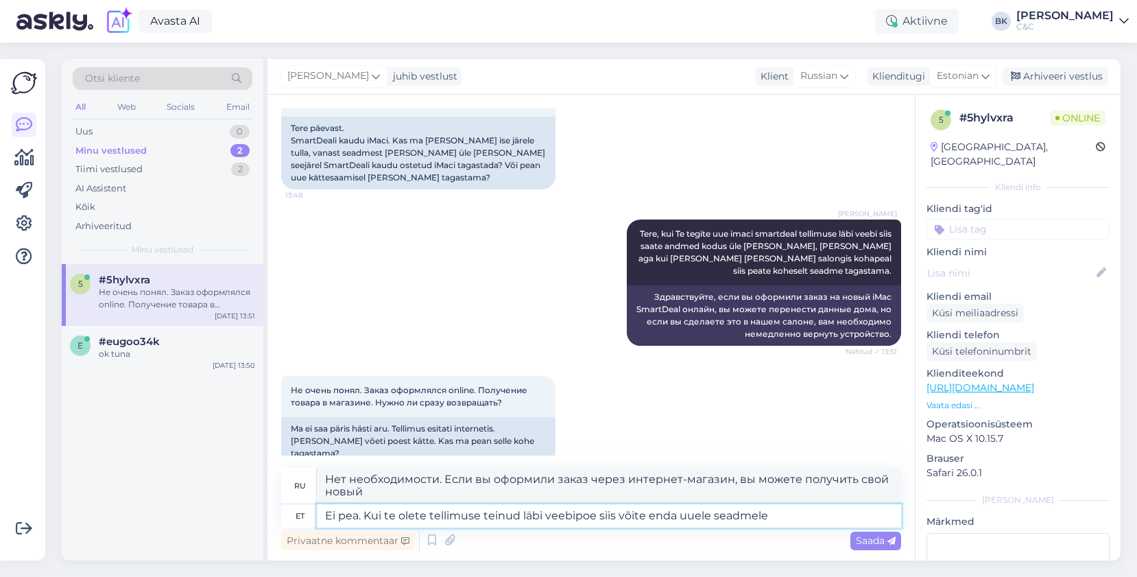
type textarea "Ei pea. Kui te olete tellimuse teinud läbi veebipoe siis võite enda uuele seadm…"
type textarea "Нет необходимости. Если вы оформили заказ через интернет-магазин, вы можете пол…"
type textarea "Ei pea. Kui te olete tellimuse teinud läbi veebipoe siis võite enda uuele seadm…"
type textarea "Нет необходимости. Если вы оформили заказ через интернет-магазин, вы можете заб…"
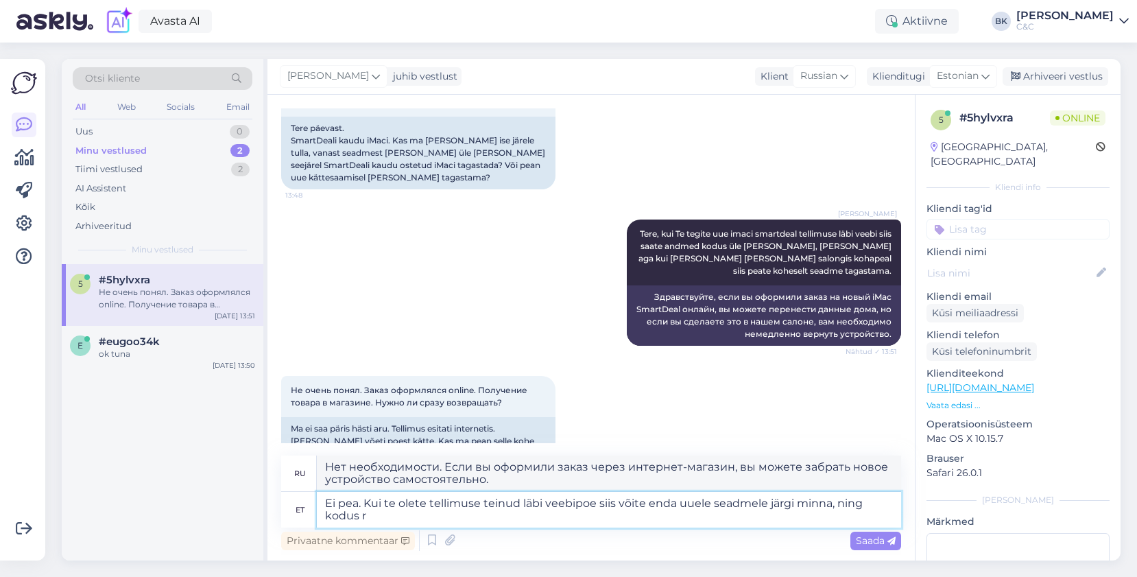
type textarea "Ei pea. Kui te olete tellimuse teinud läbi veebipoe siis võite enda uuele seadm…"
type textarea "Нет необходимости. Если вы оформили заказ через интернет-магазин, вы можете заб…"
type textarea "Ei pea. Kui te olete tellimuse teinud läbi veebipoe siis võite enda uuele seadm…"
type textarea "Нет необходимости. Если вы оформили заказ через интернет-магазин, вы можете заб…"
type textarea "Ei pea. Kui te olete tellimuse teinud läbi veebipoe siis võite enda uuele seadm…"
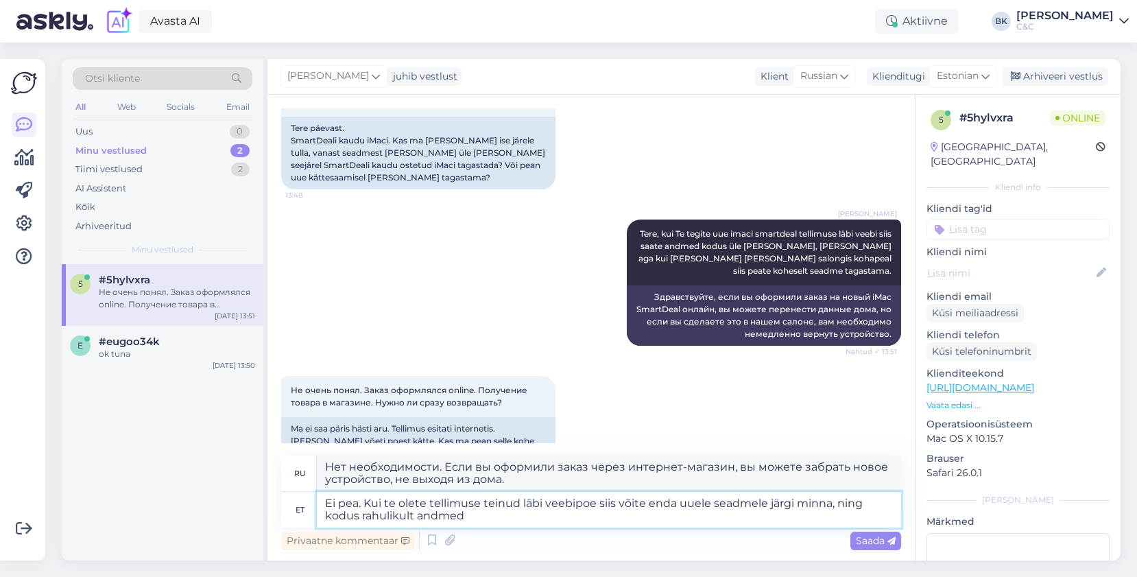
type textarea "Нет необходимости. Если вы оформили заказ через интернет-магазин, вы можете заб…"
type textarea "Ei pea. Kui te olete tellimuse teinud läbi veebipoe siis võite enda uuele seadm…"
type textarea "Нет необходимости. Если вы оформили заказ через интернет-магазин, вы можете заб…"
type textarea "Ei pea. Kui te olete tellimuse teinud läbi veebipoe siis võite enda uuele seadm…"
type textarea "Нет необходимости. Если вы оформили заказ через интернет-магазин, вы можете заб…"
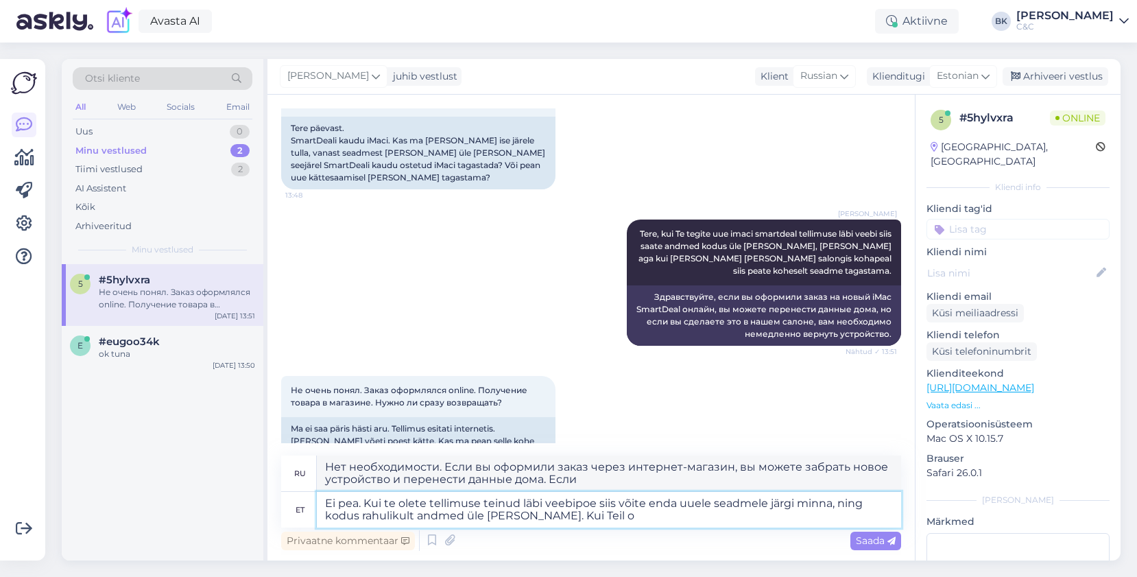
type textarea "Ei pea. Kui te olete tellimuse teinud läbi veebipoe siis võite enda uuele seadm…"
type textarea "Нет необходимости. Если вы оформили заказ через интернет-магазин, вы можете заб…"
type textarea "Ei pea. Kui te olete tellimuse teinud läbi veebipoe siis võite enda uuele seadm…"
type textarea "Нет необходимости. Если вы оформили заказ через интернет-магазин, вы можете заб…"
type textarea "Ei pea. Kui te olete tellimuse teinud läbi veebipoe siis võite enda uuele seadm…"
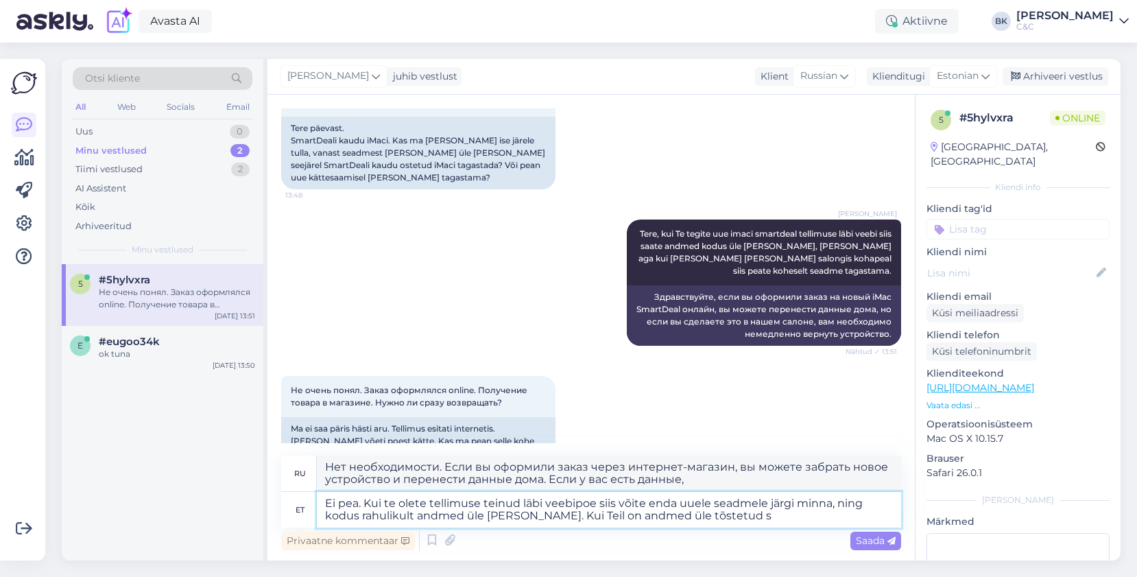
type textarea "Нет необходимости. Если вы оформили заказ через интернет-магазин, вы можете заб…"
type textarea "Ei pea. Kui te olete tellimuse teinud läbi veebipoe siis võite enda uuele seadm…"
type textarea "Нет необходимости. Если вы оформили заказ через интернет-магазин, вы можете заб…"
type textarea "Ei pea. Kui te olete tellimuse teinud läbi veebipoe siis võite enda uuele seadm…"
type textarea "Нет необходимости. Если вы оформили заказ через интернет-магазин, вы можете заб…"
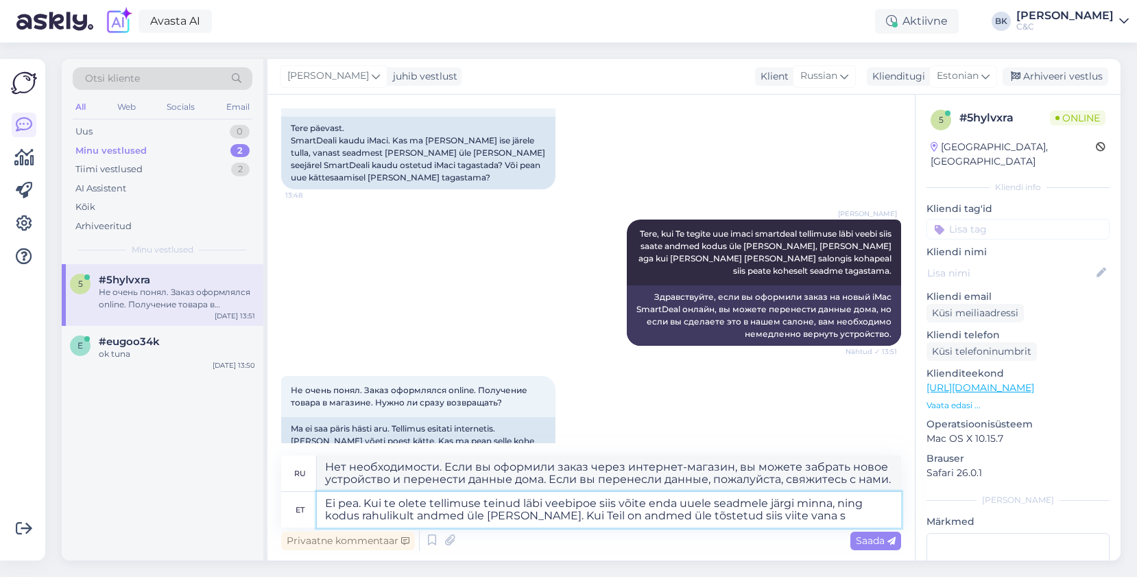
type textarea "Ei pea. Kui te olete tellimuse teinud läbi veebipoe siis võite enda uuele seadm…"
type textarea "Нет необходимости. Если вы оформили заказ через интернет-магазин, вы можете заб…"
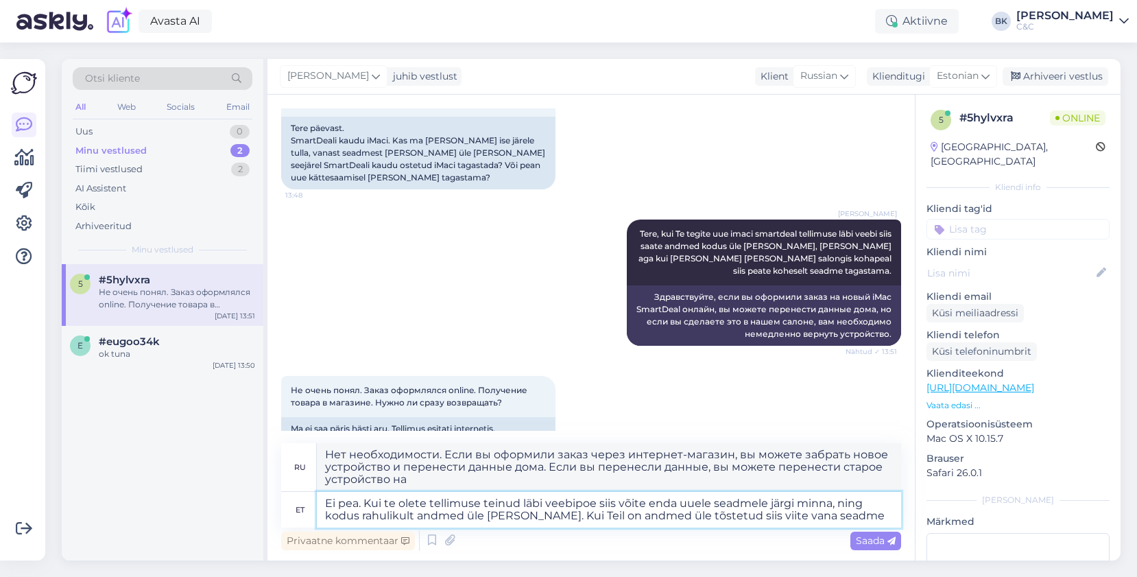
type textarea "Ei pea. Kui te olete tellimuse teinud läbi veebipoe siis võite enda uuele seadm…"
type textarea "Нет необходимости. Если вы оформили заказ через интернет-магазин, вы можете заб…"
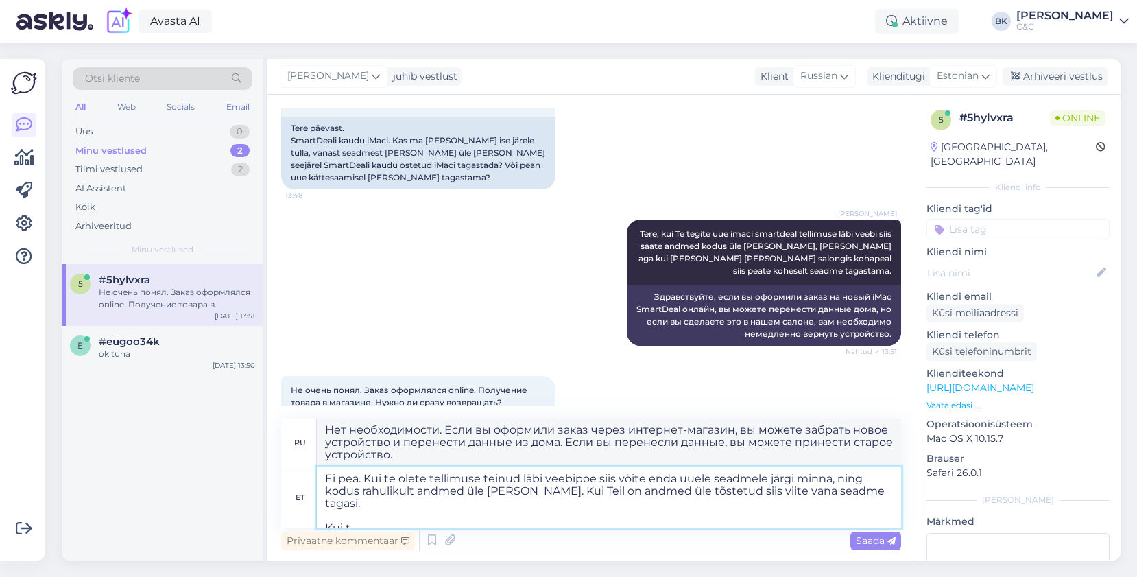
type textarea "Ei pea. Kui te olete tellimuse teinud läbi veebipoe siis võite enda uuele seadm…"
type textarea "Нет необходимости. Если вы оформили заказ через интернет-магазин, вы можете заб…"
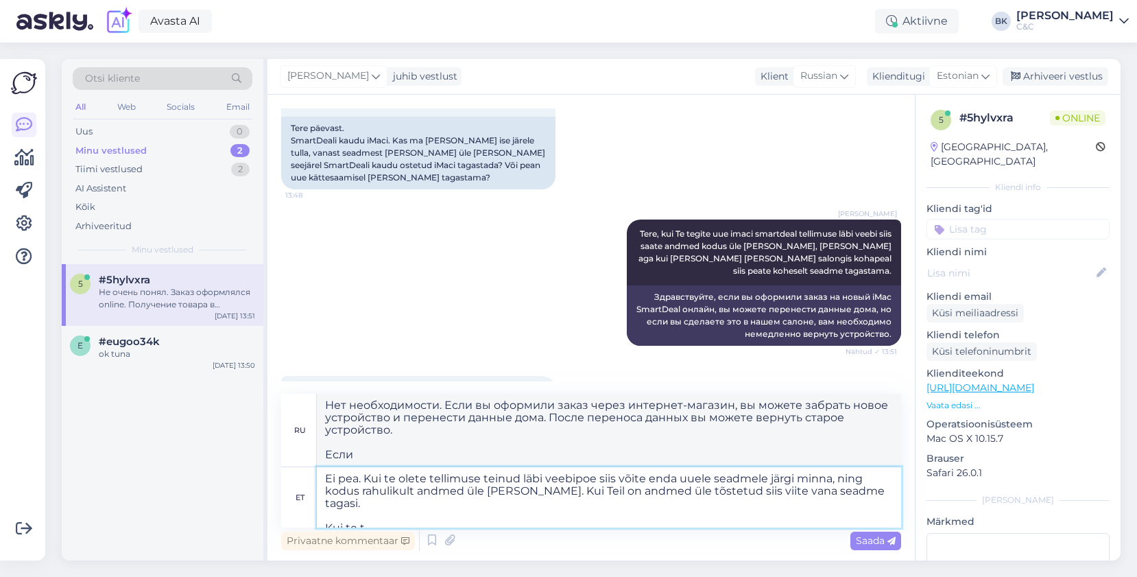
type textarea "Ei pea. Kui te olete tellimuse teinud läbi veebipoe siis võite enda uuele seadm…"
type textarea "Нет необходимости. Если вы оформили заказ через интернет-магазин, вы можете заб…"
type textarea "Ei pea. Kui te olete tellimuse teinud läbi veebipoe siis võite enda uuele seadm…"
type textarea "Нет необходимости. Если вы оформили заказ через интернет-магазин, вы можете заб…"
type textarea "Ei pea. Kui te olete tellimuse teinud läbi veebipoe siis võite enda uuele seadm…"
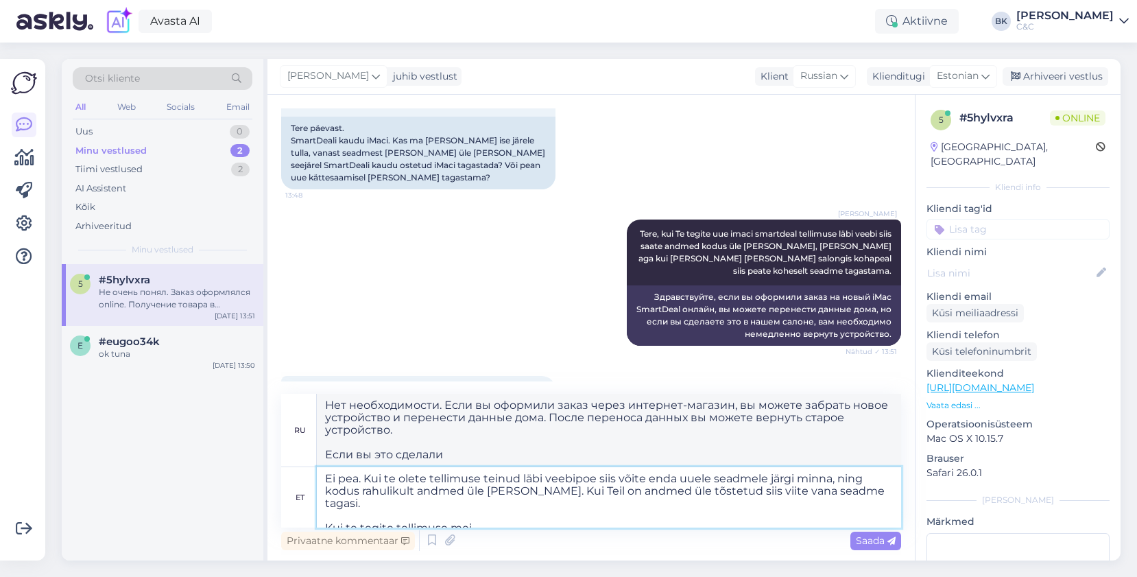
type textarea "Нет необходимости. Если вы оформили заказ через интернет-магазин, вы можете заб…"
type textarea "Ei pea. Kui te olete tellimuse teinud läbi veebipoe siis võite enda uuele seadm…"
type textarea "Нет необходимости. Если вы оформили заказ через интернет-магазин, вы можете заб…"
type textarea "Ei pea. Kui te olete tellimuse teinud läbi veebipoe siis võite enda uuele seadm…"
type textarea "Нет необходимости. Если вы оформили заказ через интернет-магазин, вы можете заб…"
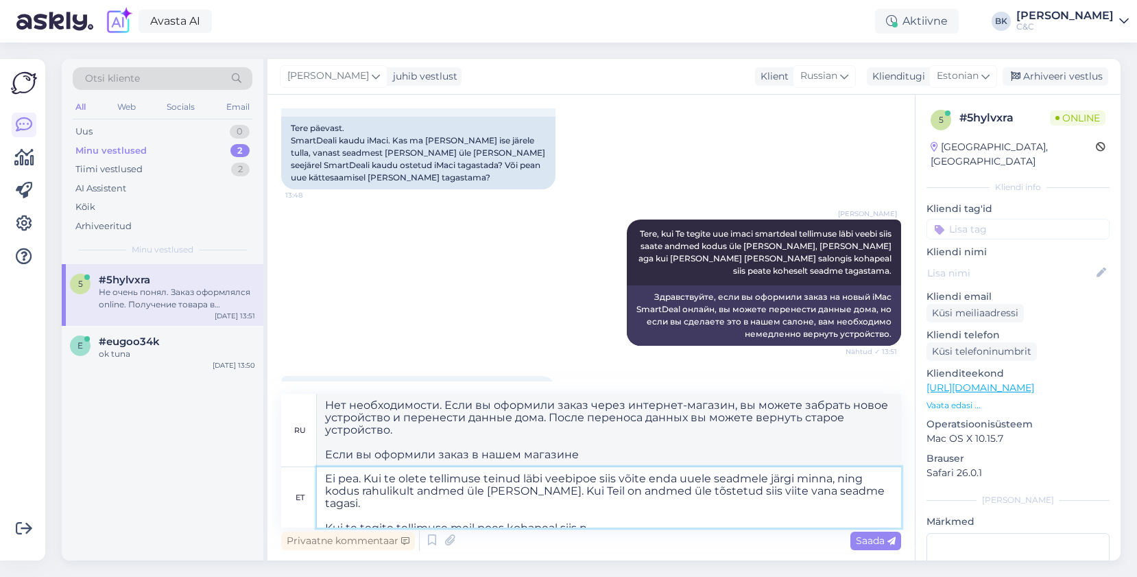
type textarea "Ei pea. Kui te olete tellimuse teinud läbi veebipoe siis võite enda uuele seadm…"
type textarea "Нет необходимости. Если вы оформили заказ через интернет-магазин, вы можете заб…"
type textarea "Ei pea. Kui te olete tellimuse teinud läbi veebipoe siis võite enda uuele seadm…"
type textarea "Нет необходимости. Если вы оформили заказ через интернет-магазин, вы можете заб…"
type textarea "Ei pea. Kui te olete tellimuse teinud läbi veebipoe siis võite enda uuele seadm…"
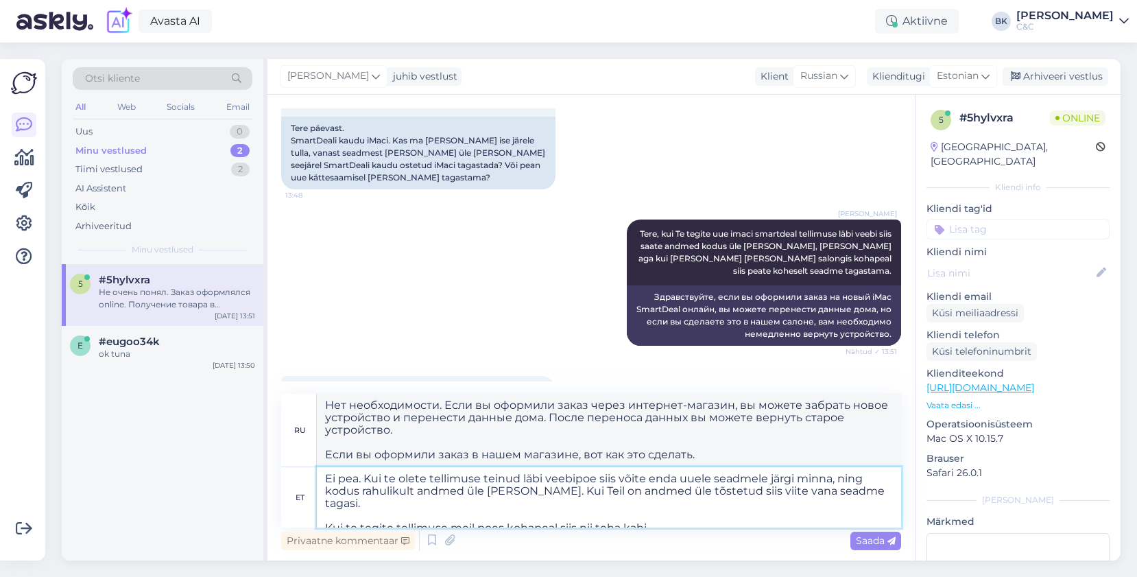
type textarea "Нет необходимости. Если вы оформили заказ через интернет-магазин, вы можете заб…"
type textarea "Ei pea. Kui te olete tellimuse teinud läbi veebipoe siis võite enda uuele seadm…"
type textarea "Нет необходимости. Если вы оформили заказ через интернет-магазин, вы можете заб…"
type textarea "Ei pea. Kui te olete tellimuse teinud läbi veebipoe siis võite enda uuele seadm…"
type textarea "Нет необходимости. Если вы оформили заказ через интернет-магазин, вы можете заб…"
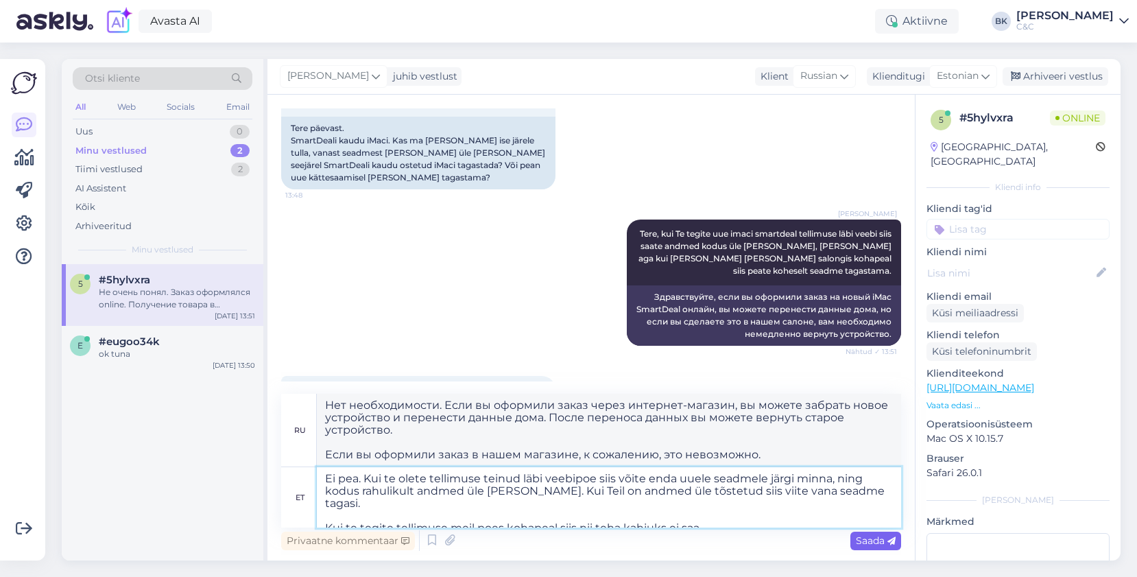
type textarea "Ei pea. Kui te olete tellimuse teinud läbi veebipoe siis võite enda uuele seadm…"
click at [864, 542] on span "Saada" at bounding box center [876, 540] width 40 height 12
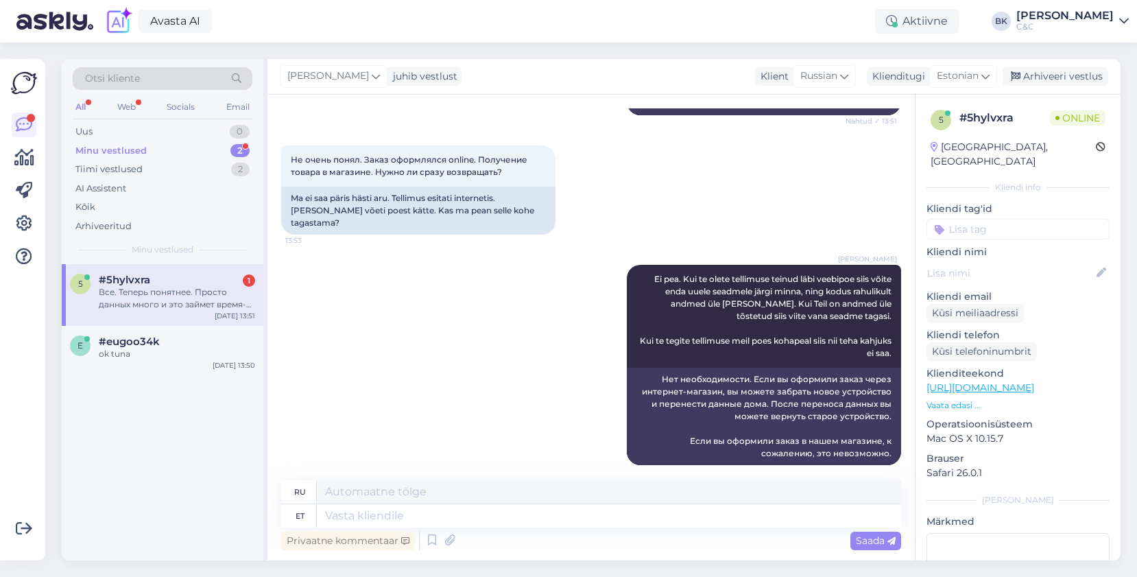
scroll to position [492, 0]
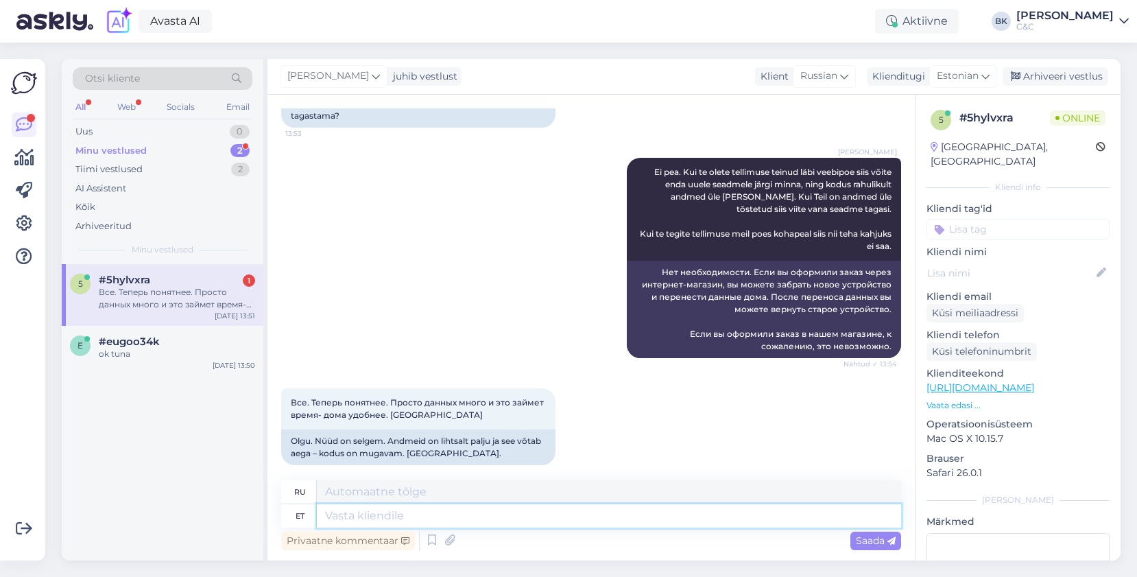
click at [437, 511] on textarea at bounding box center [609, 515] width 584 height 23
type textarea "Ikka,"
type textarea "Все еще,"
type textarea "I"
type textarea "Palun, i"
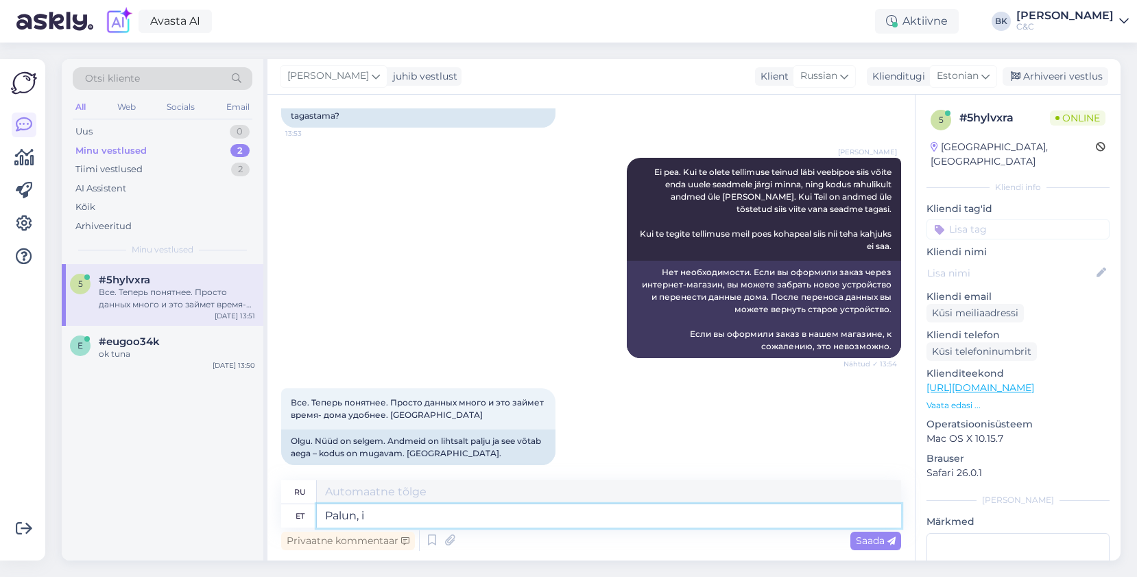
type textarea "Пожалуйста,"
type textarea "Palun, ilusat"
type textarea "Пожалуйста, красавица."
type textarea "Palun, ilusat päeva!"
type textarea "Желаю вам хорошего дня!"
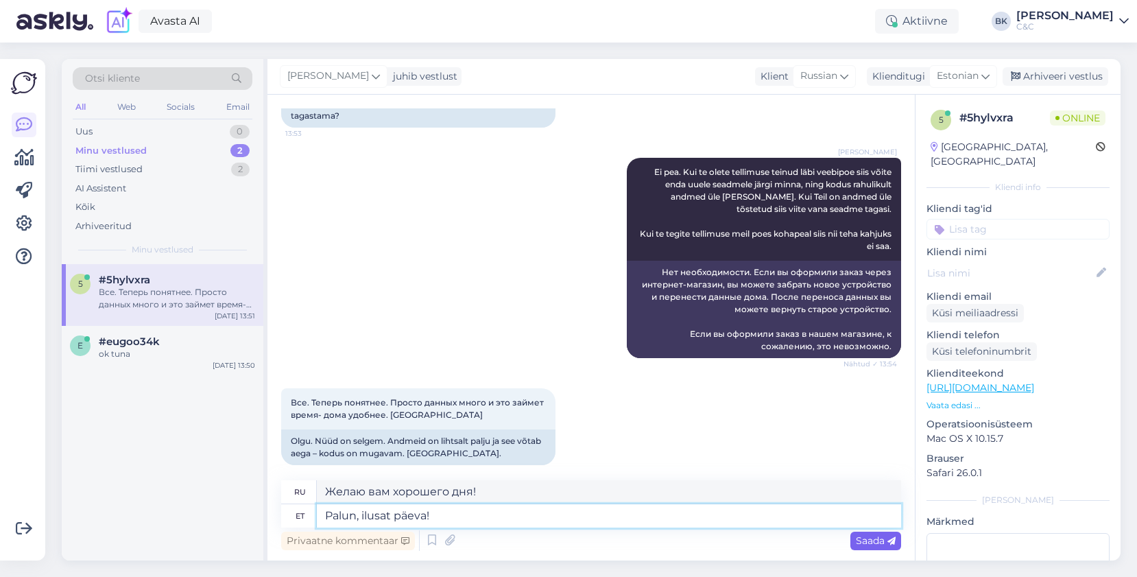
type textarea "Palun, ilusat päeva!"
click at [858, 544] on span "Saada" at bounding box center [876, 540] width 40 height 12
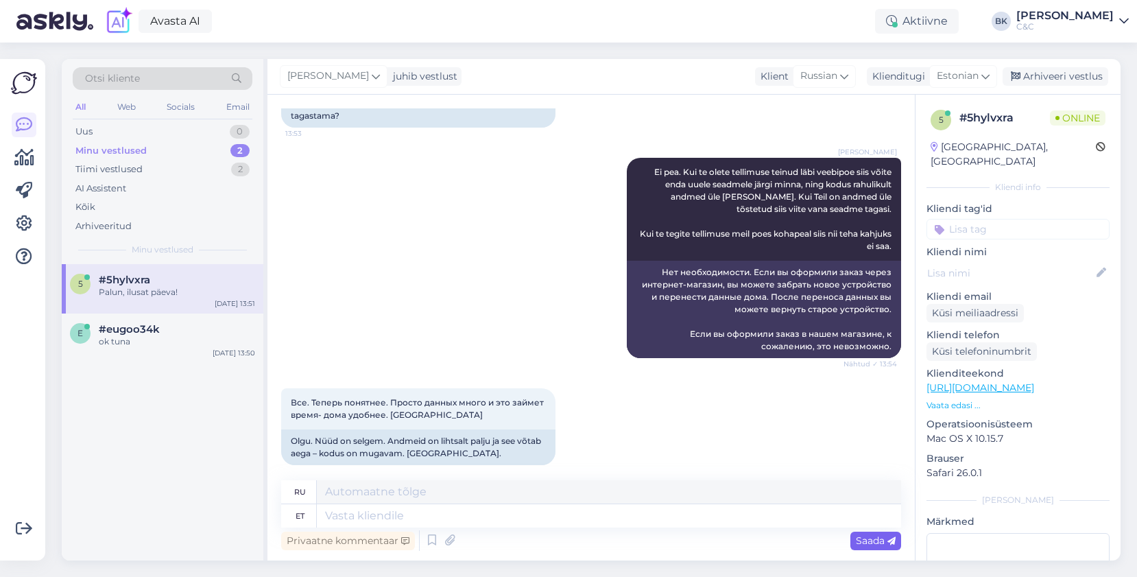
scroll to position [575, 0]
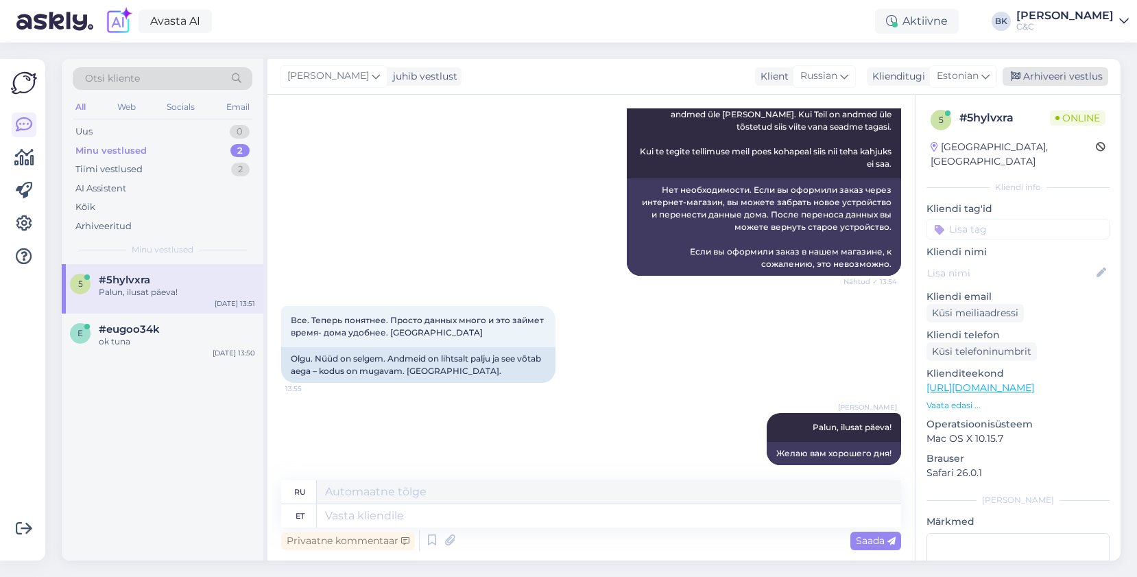
click at [1070, 75] on div "Arhiveeri vestlus" at bounding box center [1055, 76] width 106 height 19
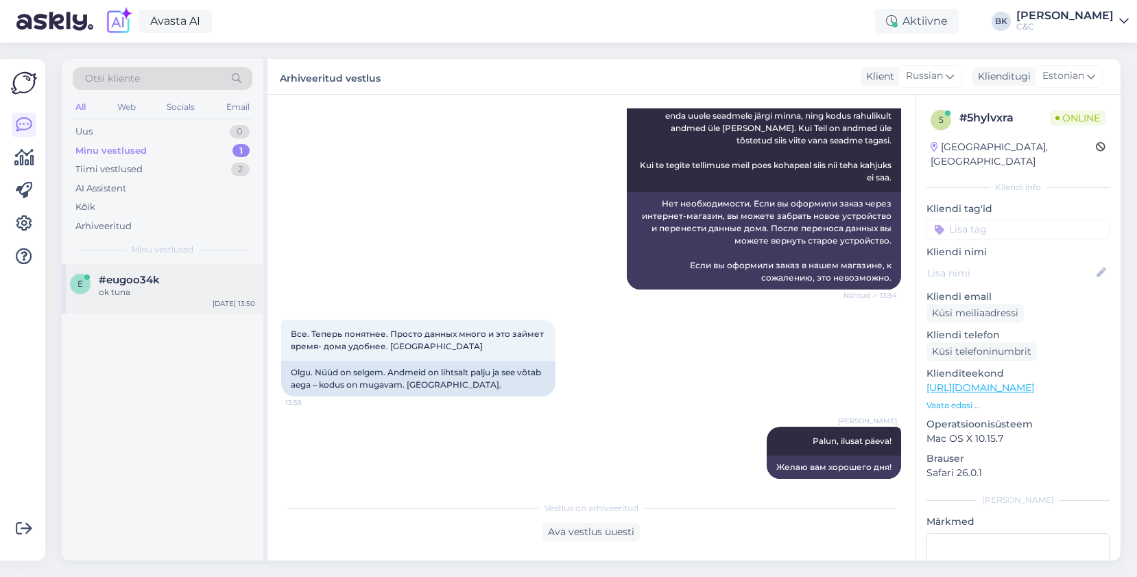
click at [216, 276] on div "#eugoo34k" at bounding box center [177, 280] width 156 height 12
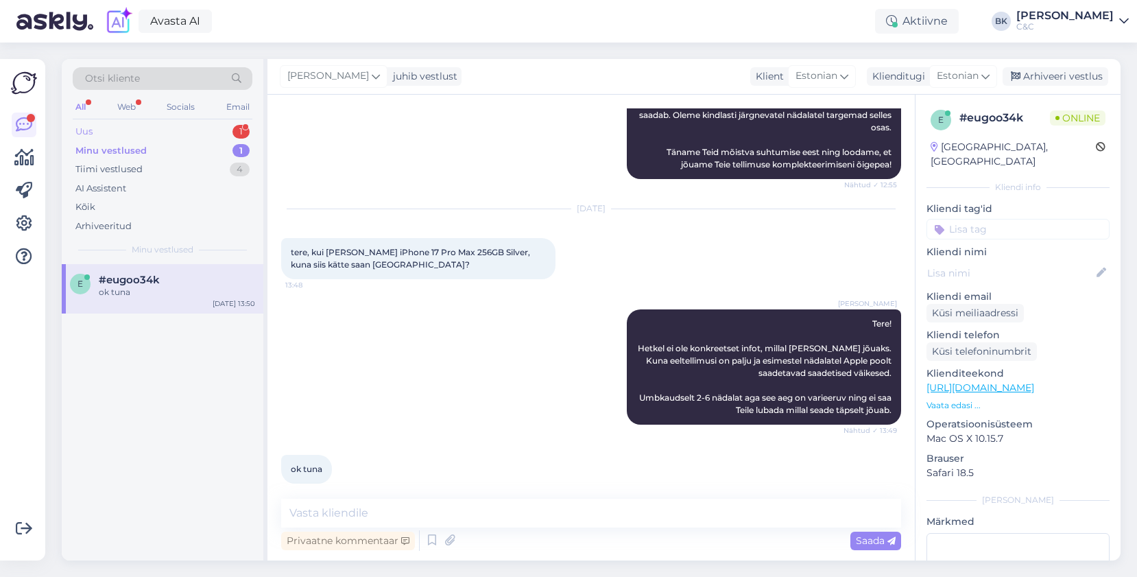
click at [200, 126] on div "Uus 1" at bounding box center [163, 131] width 180 height 19
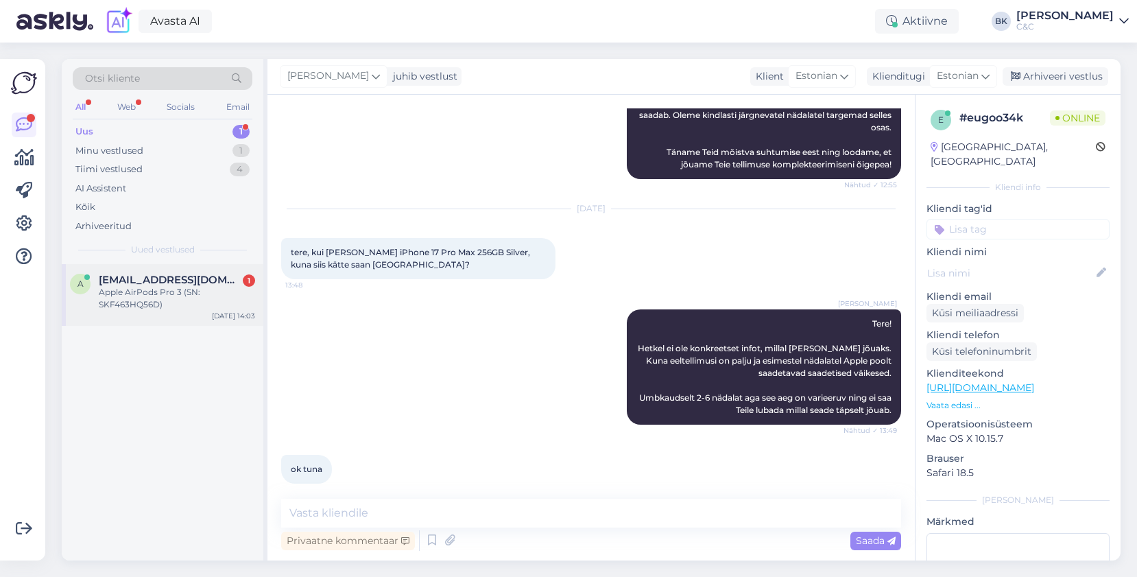
click at [156, 311] on div "a [EMAIL_ADDRESS][DOMAIN_NAME] 1 Apple AirPods Pro 3 (SN: SKF463HQ56D) [DATE] 1…" at bounding box center [163, 295] width 202 height 62
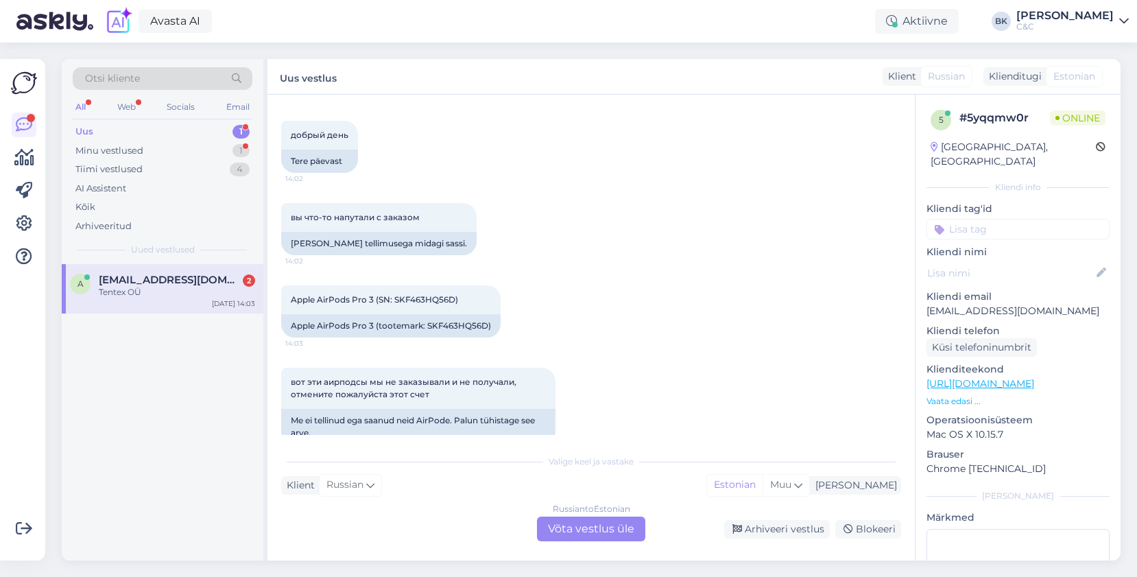
scroll to position [1155, 0]
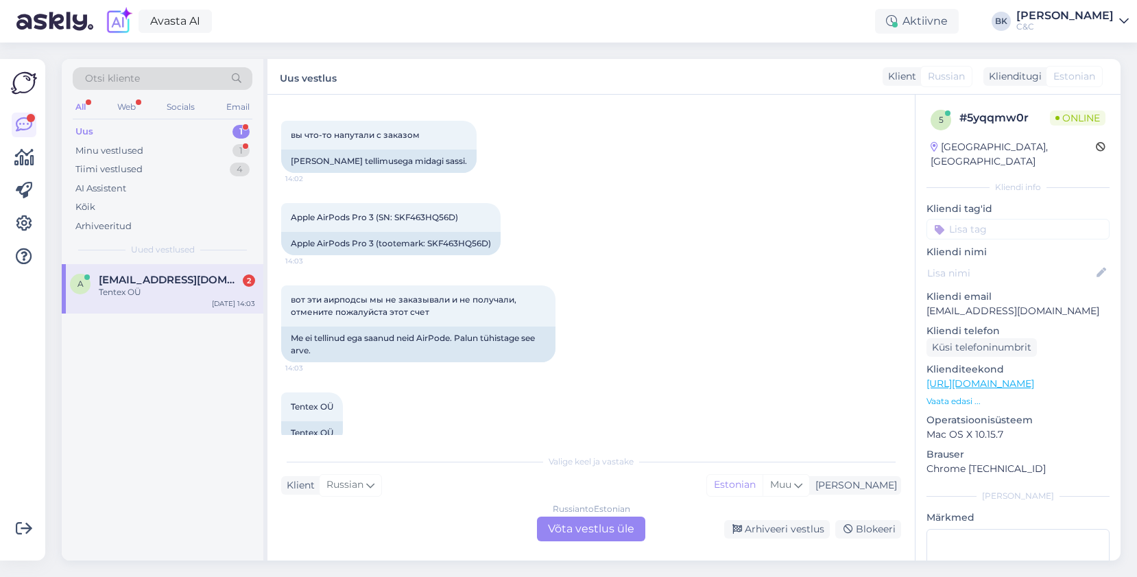
click at [573, 529] on div "Russian to Estonian Võta vestlus üle" at bounding box center [591, 528] width 108 height 25
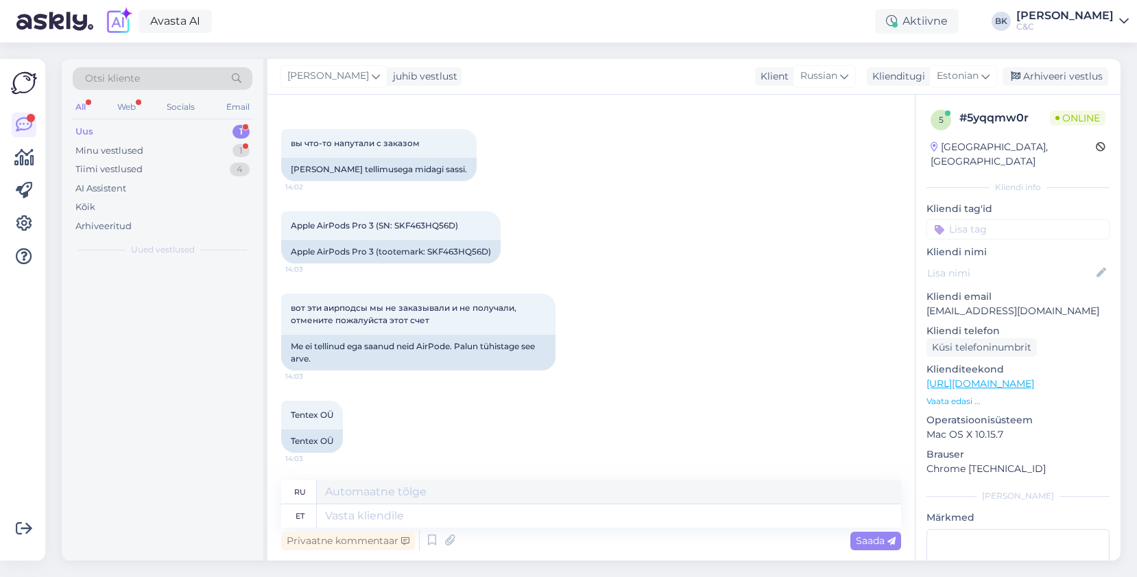
scroll to position [1122, 0]
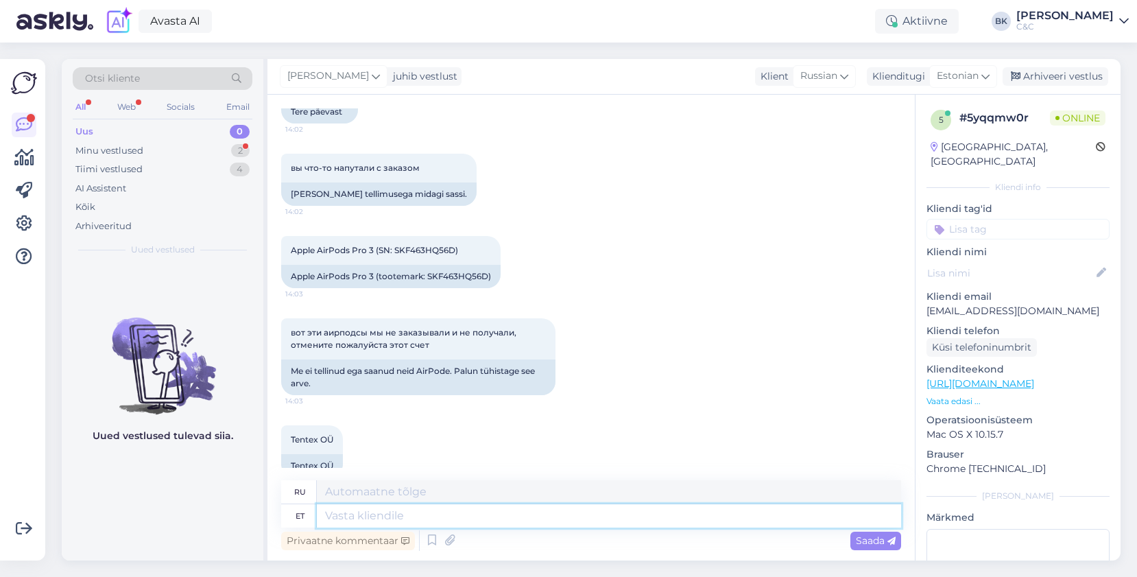
click at [532, 526] on textarea at bounding box center [609, 515] width 584 height 23
type textarea "Tere, k"
type textarea "Привет,"
type textarea "Tere, kohe v"
type textarea "Привет, сейчас"
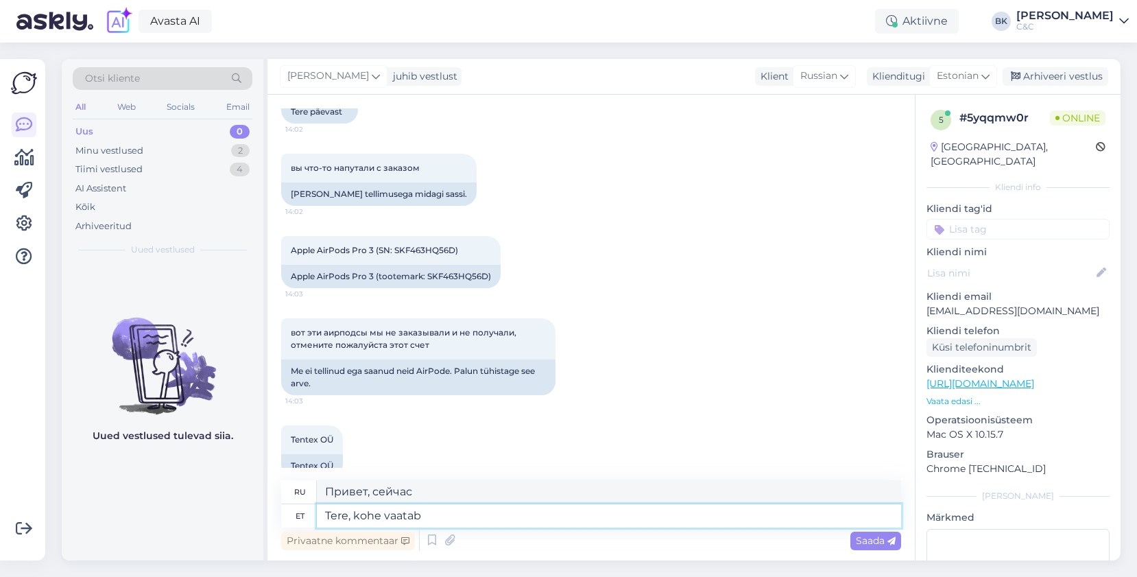
type textarea "Tere, kohe vaatab"
type textarea "Привет, сейчас посмотрю"
type textarea "Tere, kohe vaatan ü"
type textarea "Привет, сейчас проверю."
type textarea "Tere, kohe vaatan üle."
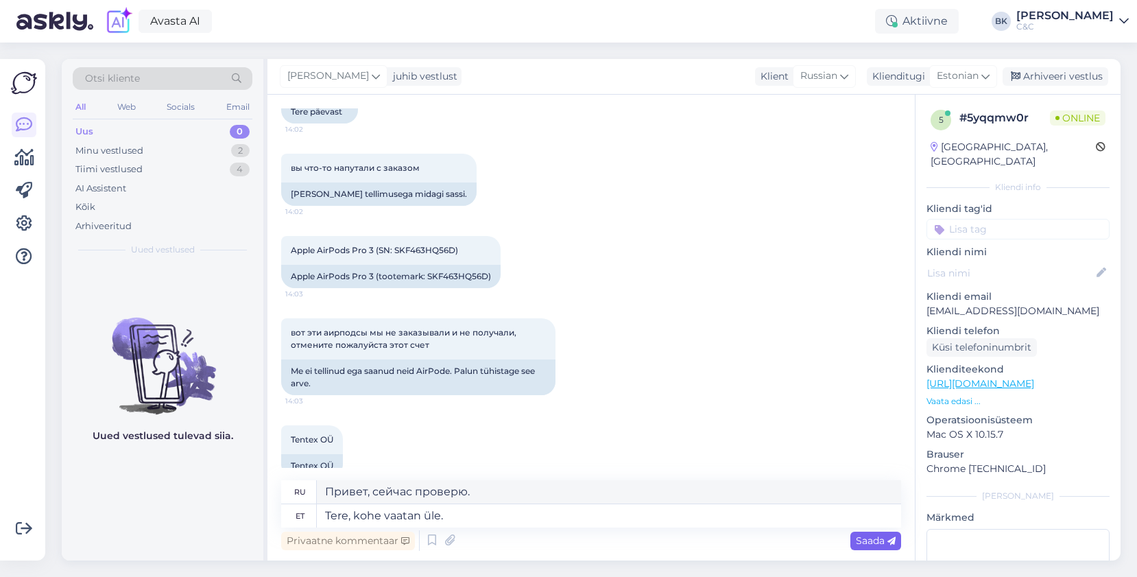
click at [874, 539] on span "Saada" at bounding box center [876, 540] width 40 height 12
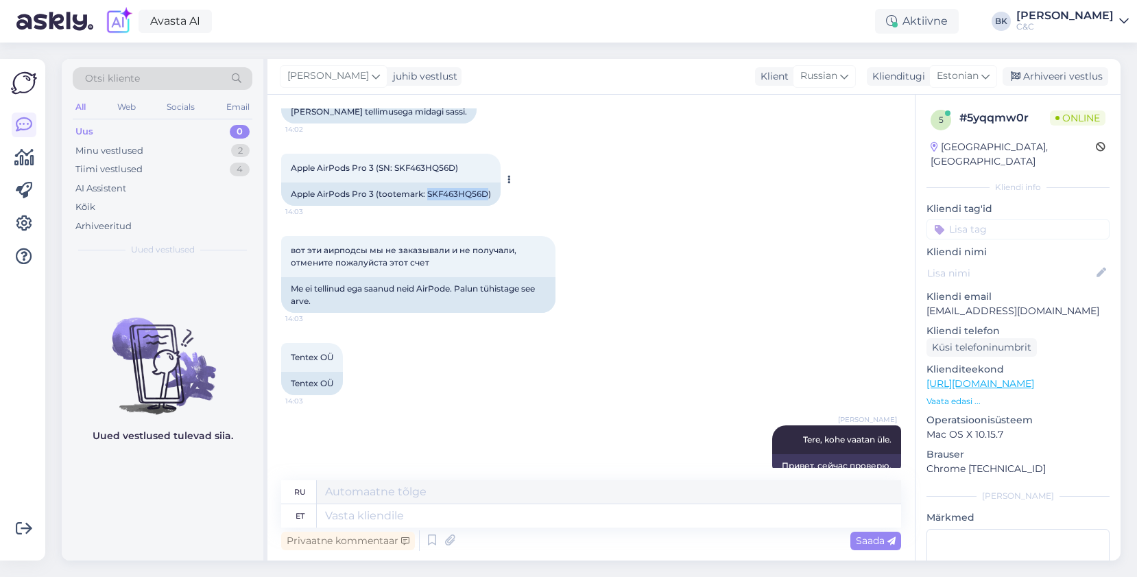
drag, startPoint x: 427, startPoint y: 168, endPoint x: 485, endPoint y: 167, distance: 57.6
click at [485, 182] on div "Apple AirPods Pro 3 (tootemark: SKF463HQ56D)" at bounding box center [390, 193] width 219 height 23
copy div "SKF463HQ56D"
click at [459, 518] on textarea at bounding box center [609, 515] width 584 height 23
type textarea "Tegeleme"
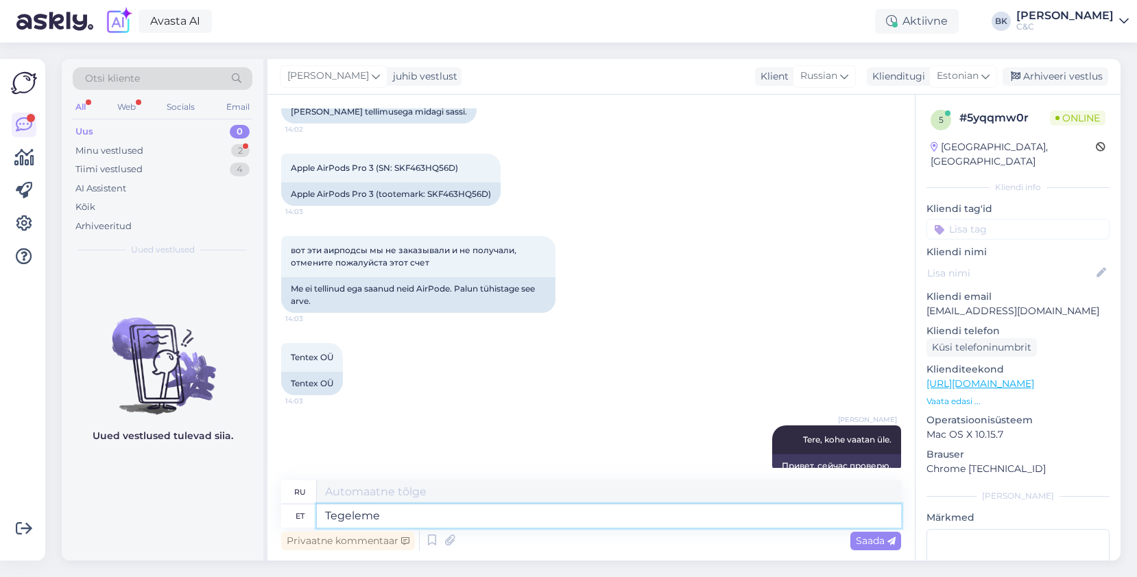
type textarea "Мы работаем"
type textarea "Tegeleme probleemiga ni"
type textarea "Давайте решим эту проблему."
type textarea "Tegeleme probleemiga ning t"
type textarea "Мы решаем проблему и"
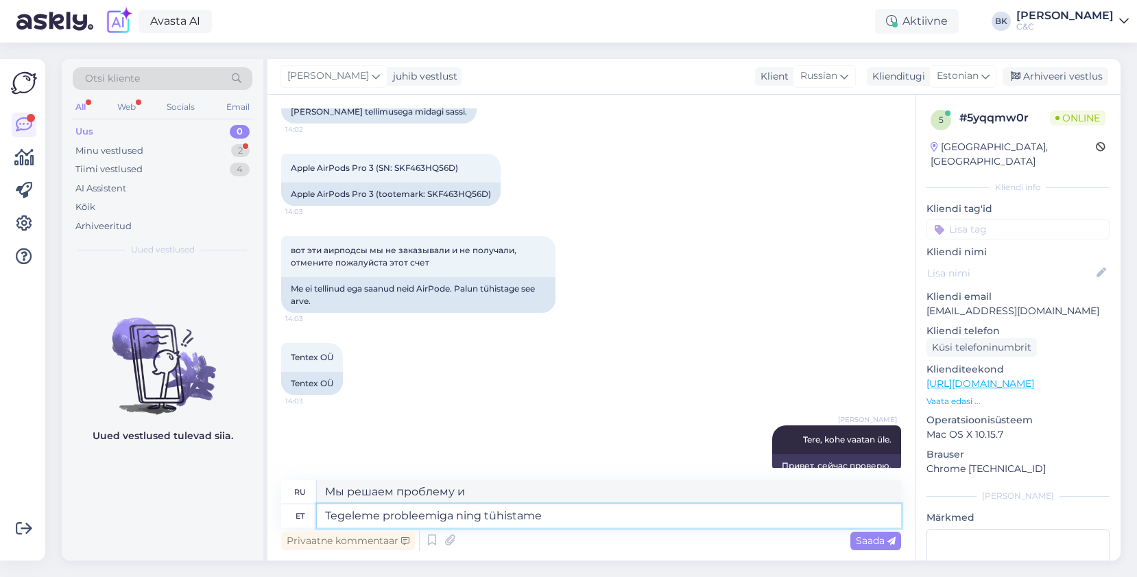
type textarea "Tegeleme probleemiga ning tühistame"
type textarea "Мы решим проблему и отменим заказ."
type textarea "Tegeleme probleemiga ning tühistame airpid"
type textarea "Мы решим проблему и отменим воздушные заслонки."
type textarea "Tegeleme probleemiga ning tühistame airpods"
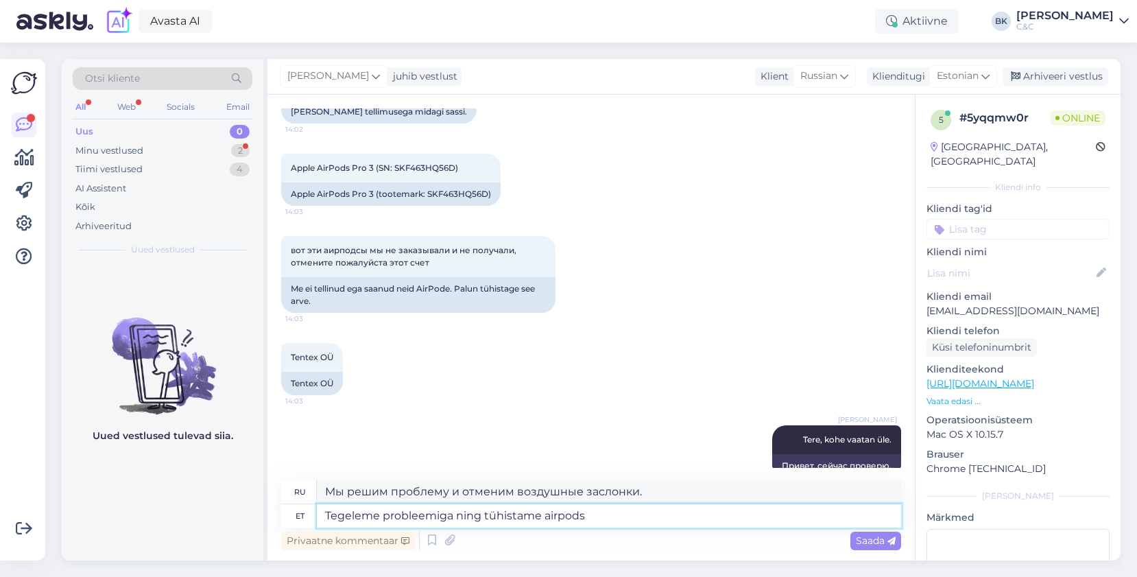
type textarea "Мы решим проблему и отменим AirPods."
type textarea "Tegeleme probleemiga ning tühistame airpods tellimuse."
type textarea "Мы работаем над проблемой и отменяем заказ AirPods."
type textarea "Tegeleme probleemiga ning tühistame airpods"
type textarea "Мы решим проблему и отменим AirPods."
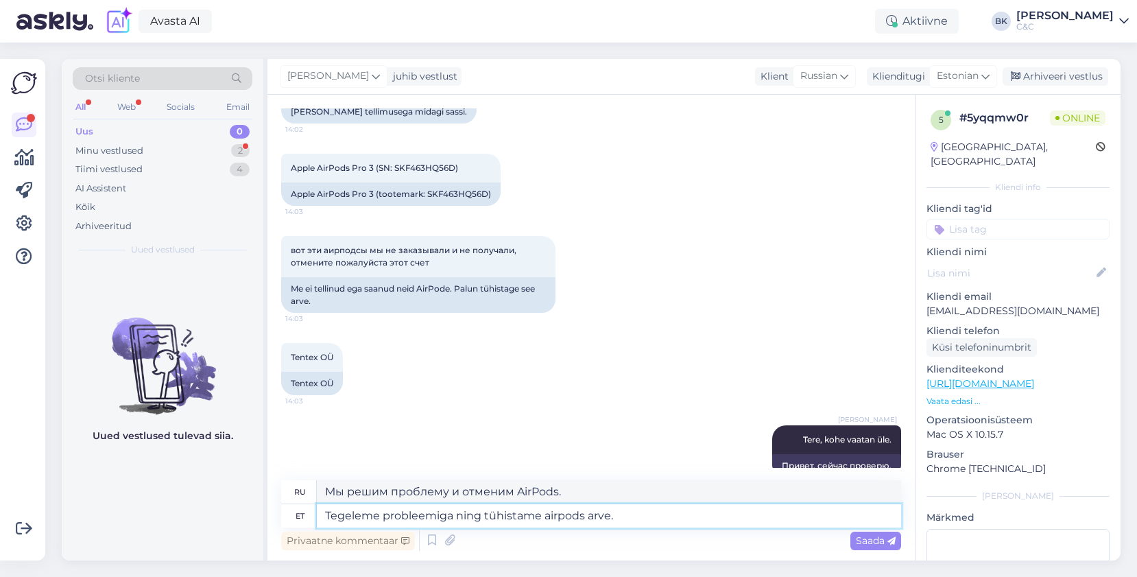
type textarea "Tegeleme probleemiga ning tühistame airpods arve."
type textarea "Мы решим проблему и отменим счет за AirPods."
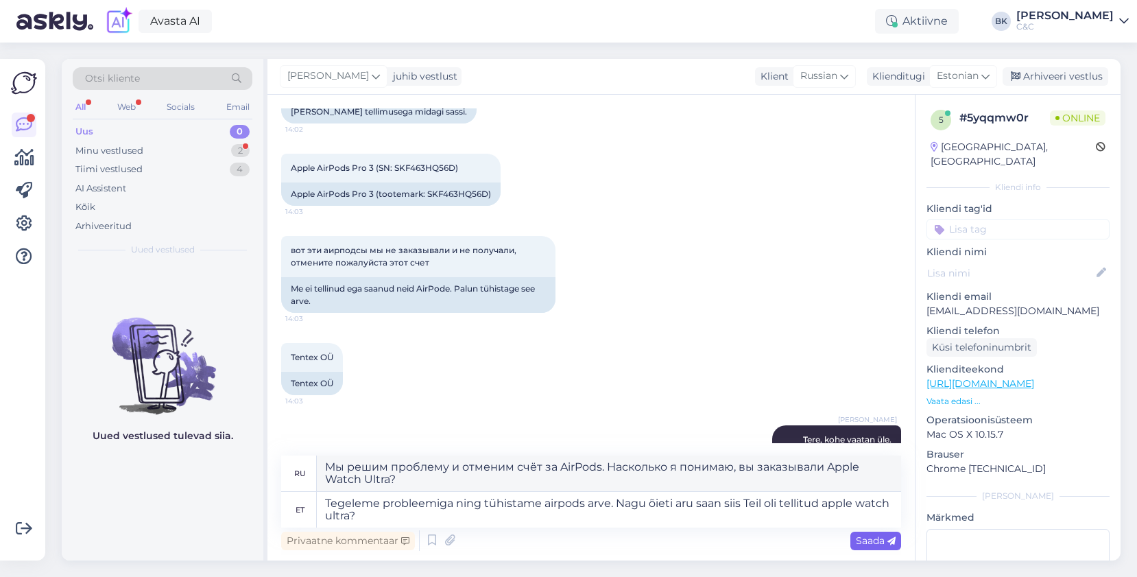
click at [869, 540] on span "Saada" at bounding box center [876, 540] width 40 height 12
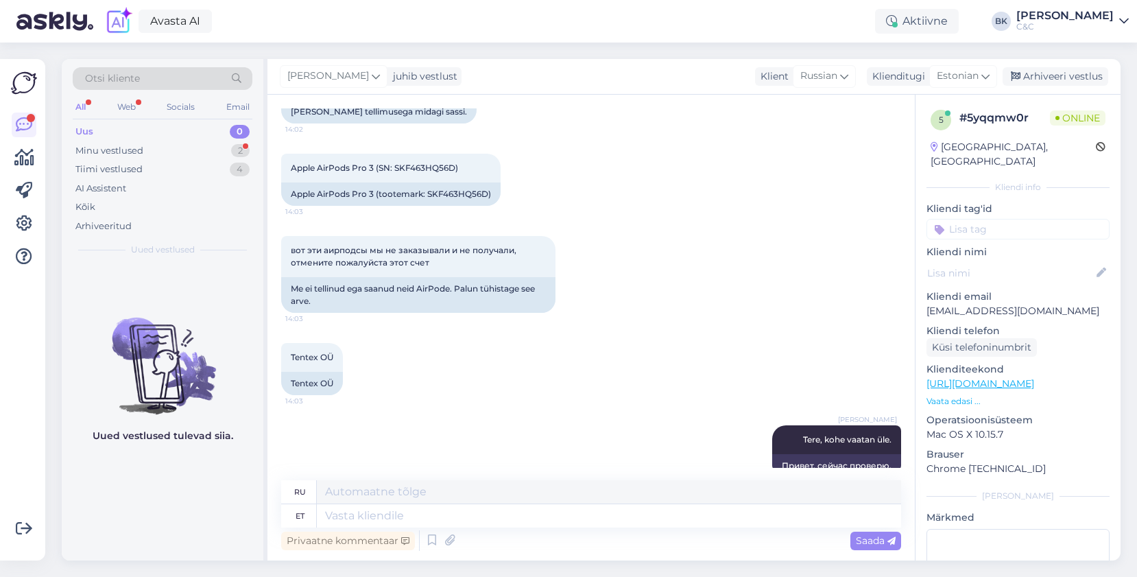
scroll to position [1311, 0]
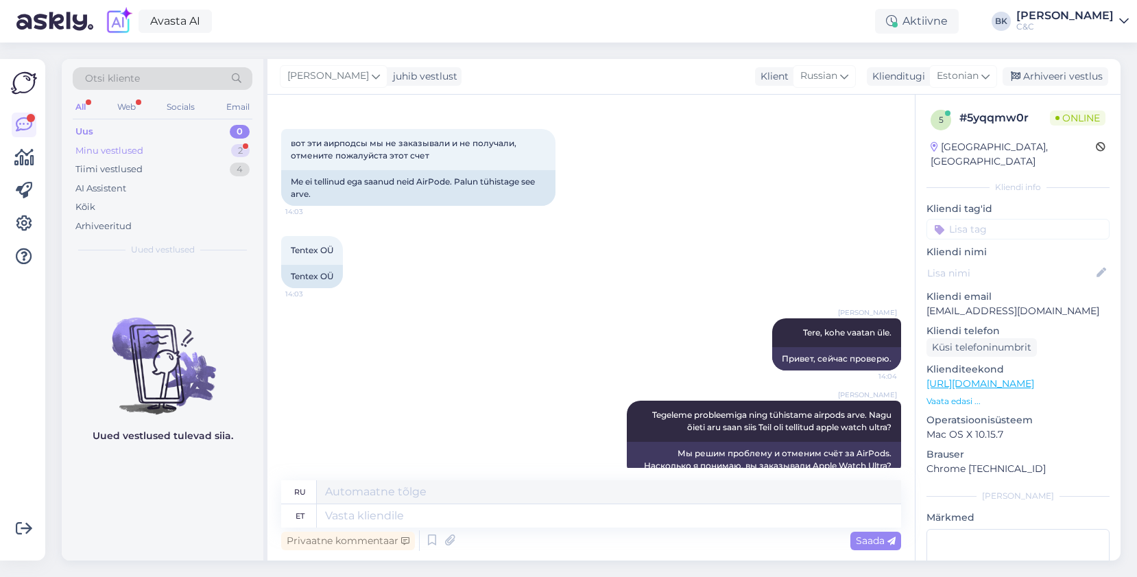
click at [165, 149] on div "Minu vestlused 2" at bounding box center [163, 150] width 180 height 19
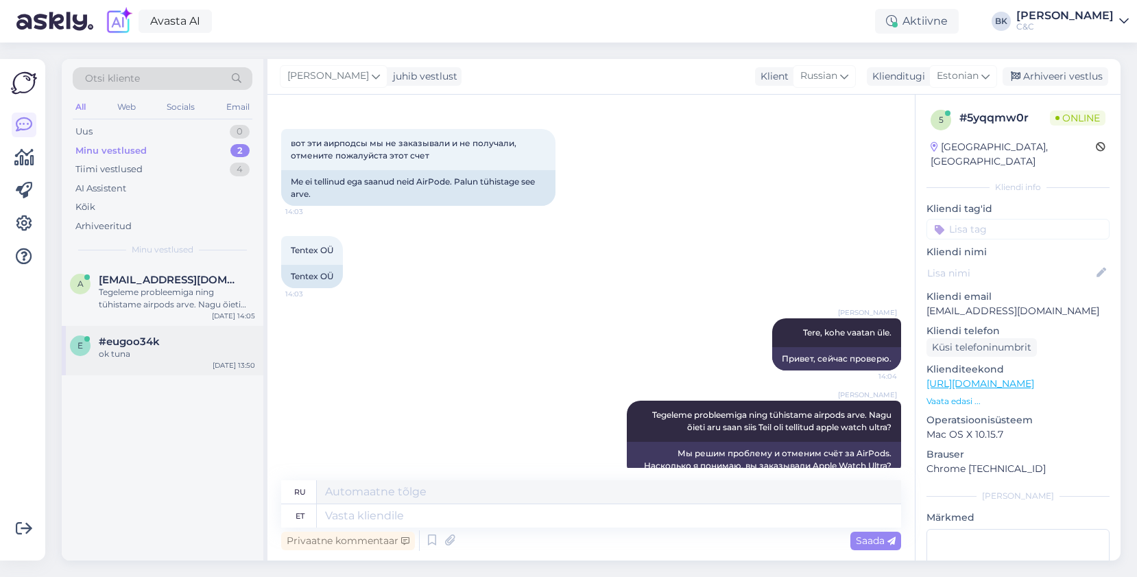
click at [160, 348] on div "ok tuna" at bounding box center [177, 354] width 156 height 12
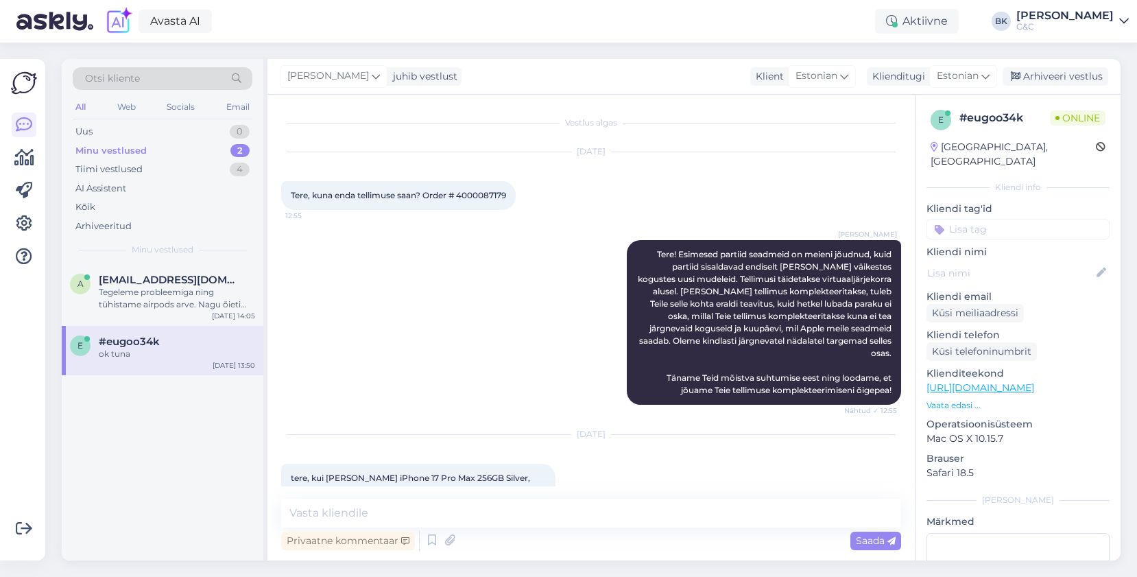
scroll to position [226, 0]
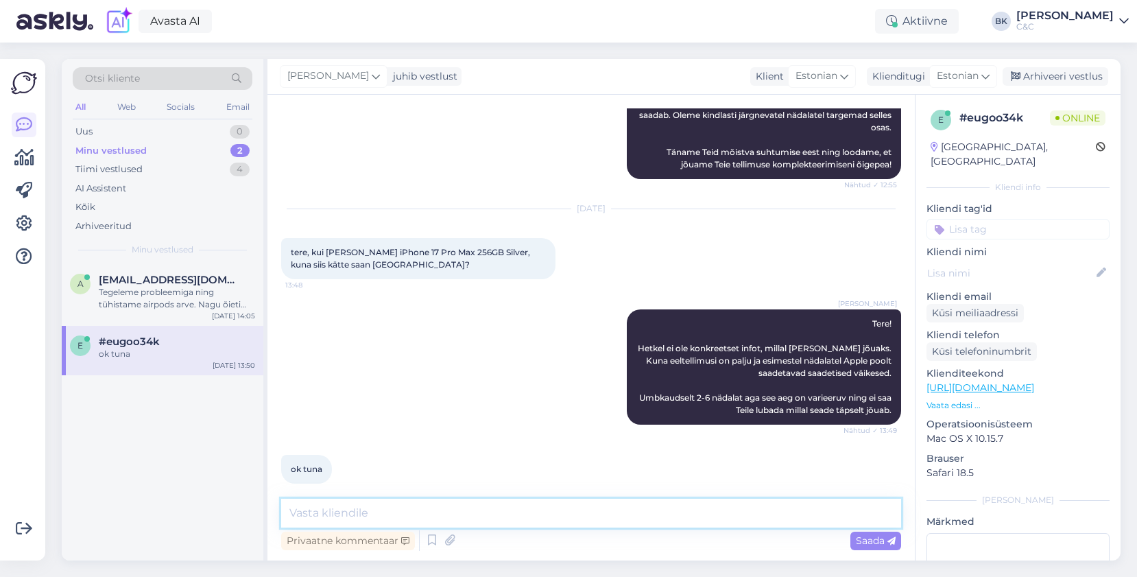
click at [394, 521] on textarea at bounding box center [591, 512] width 620 height 29
click at [166, 269] on div "a [EMAIL_ADDRESS][DOMAIN_NAME] [DATE] 14:05" at bounding box center [163, 288] width 202 height 49
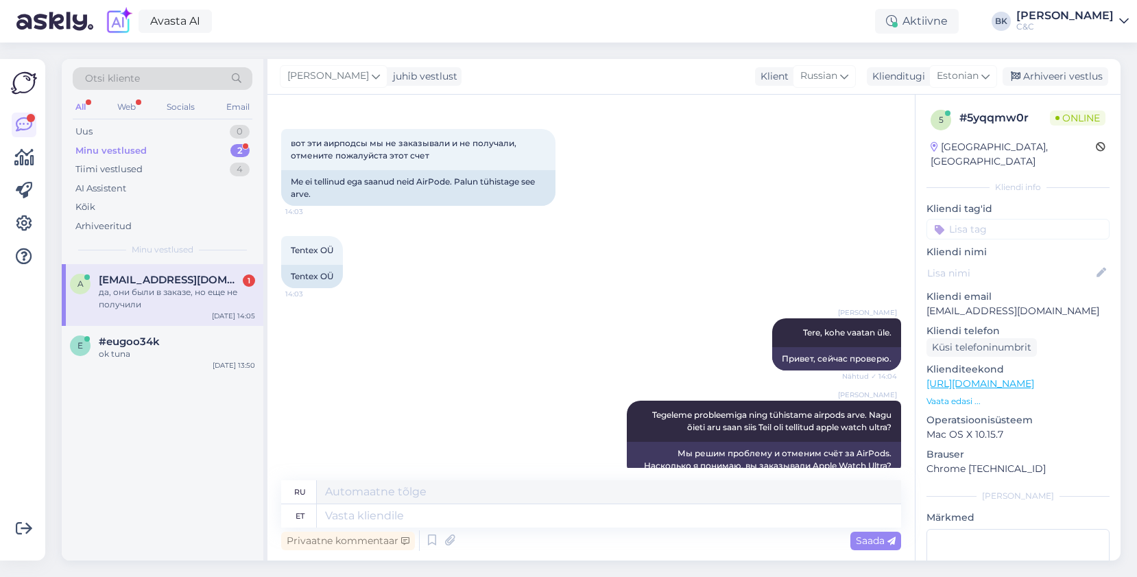
scroll to position [1393, 0]
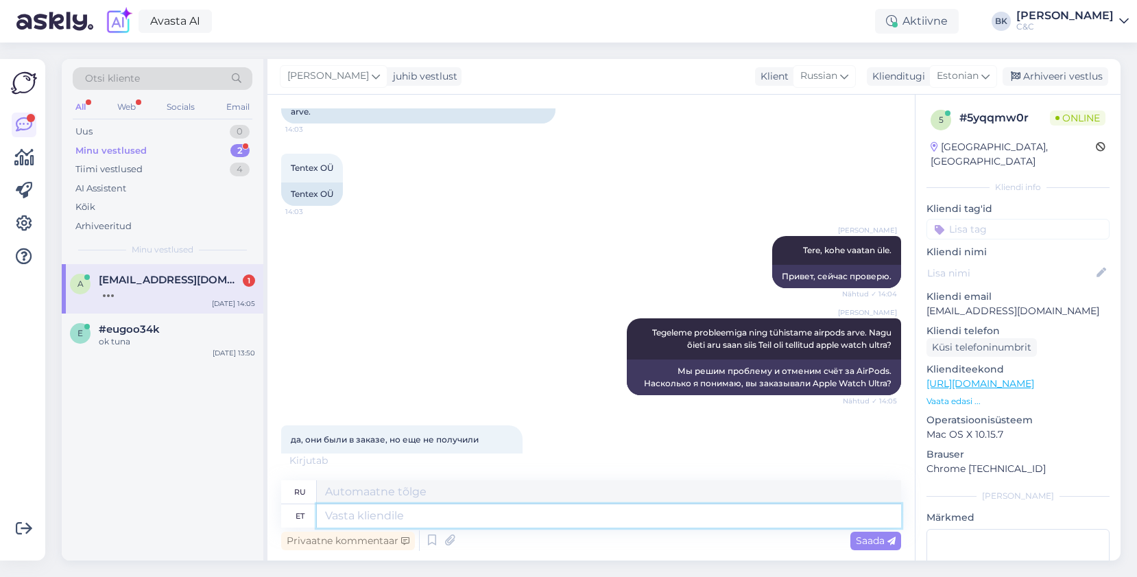
click at [418, 509] on textarea at bounding box center [609, 515] width 584 height 23
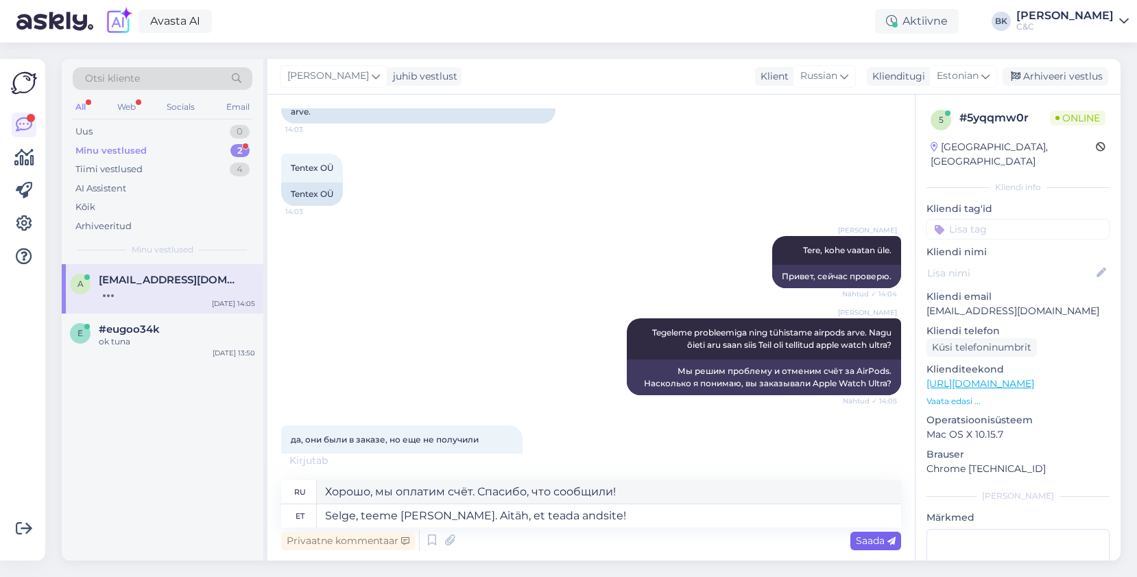
click at [859, 544] on span "Saada" at bounding box center [876, 540] width 40 height 12
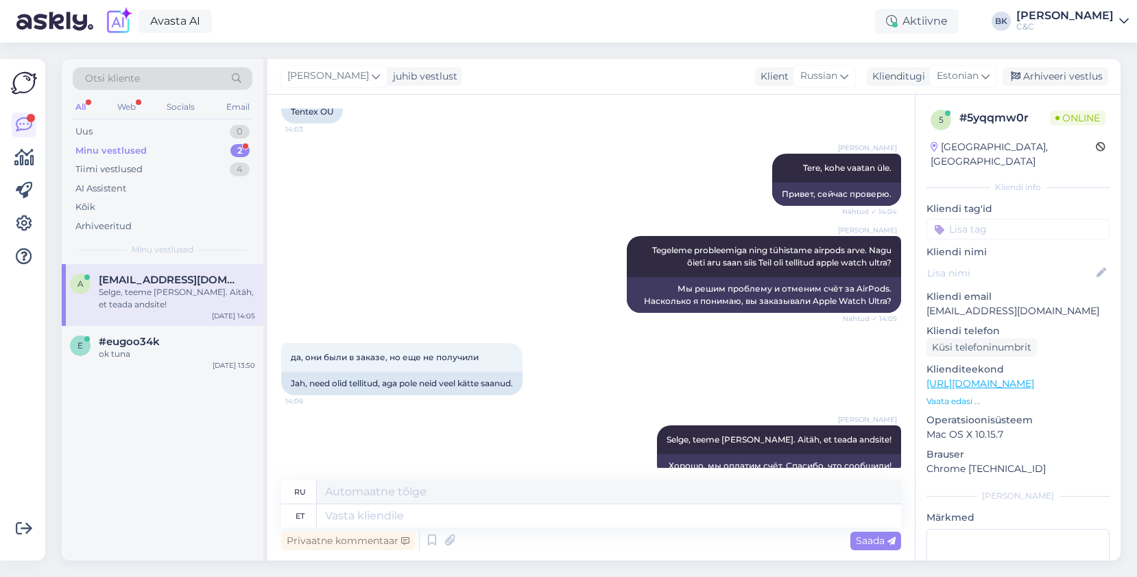
scroll to position [1582, 0]
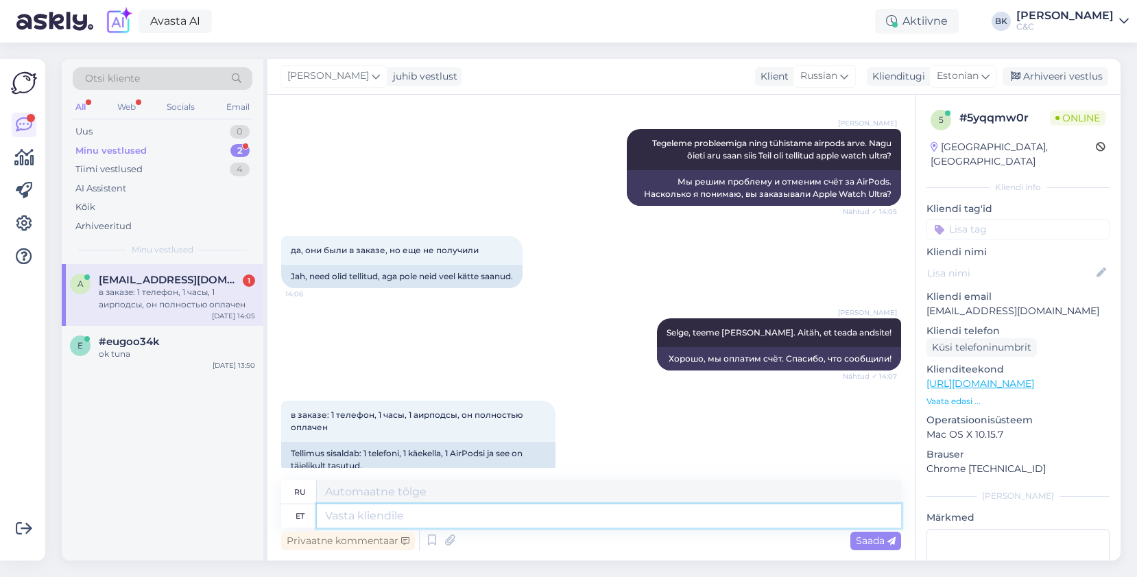
click at [494, 514] on textarea at bounding box center [609, 515] width 584 height 23
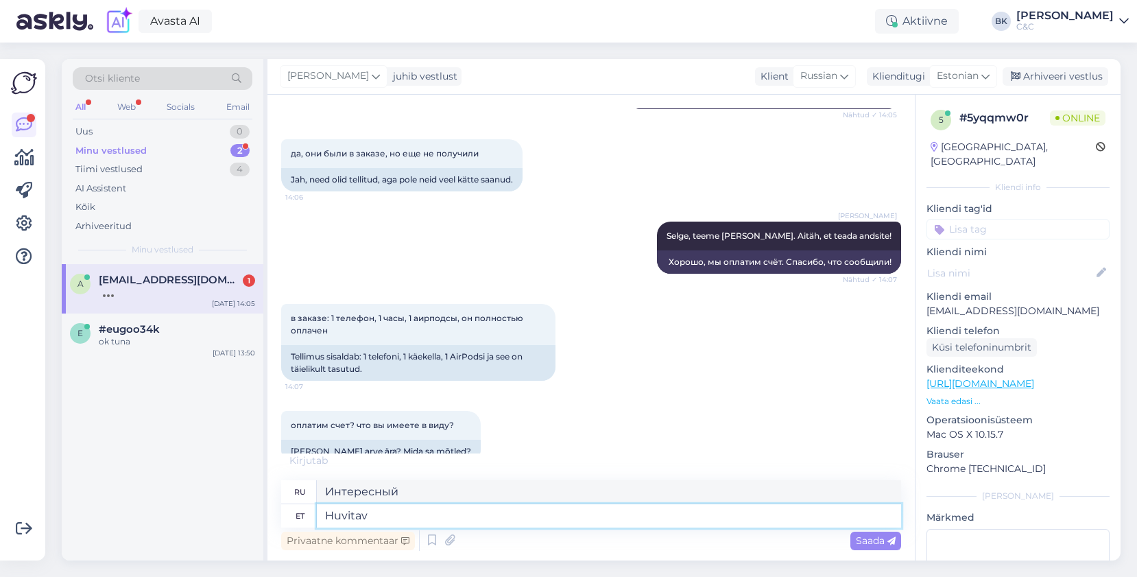
click at [433, 522] on textarea "Huvitav" at bounding box center [609, 515] width 584 height 23
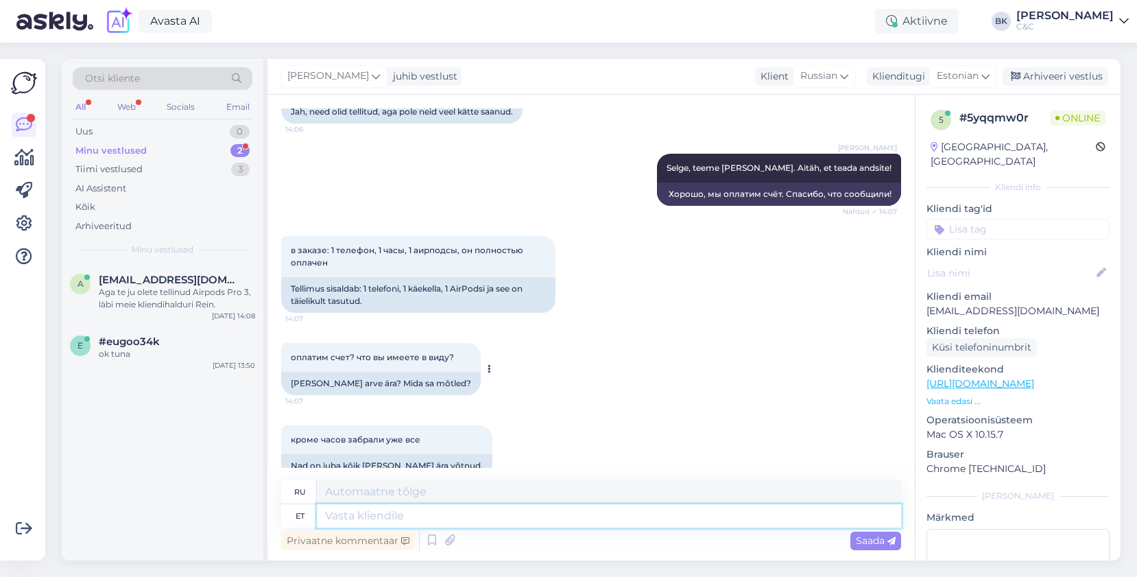
scroll to position [1854, 0]
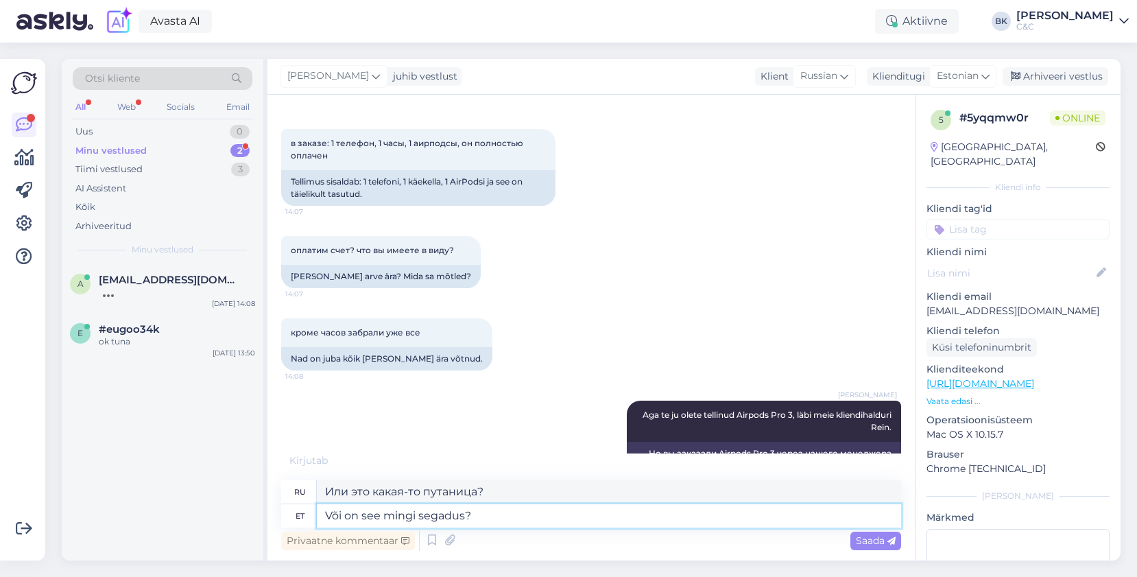
click at [431, 519] on textarea "Või on see mingi segadus?" at bounding box center [609, 515] width 584 height 23
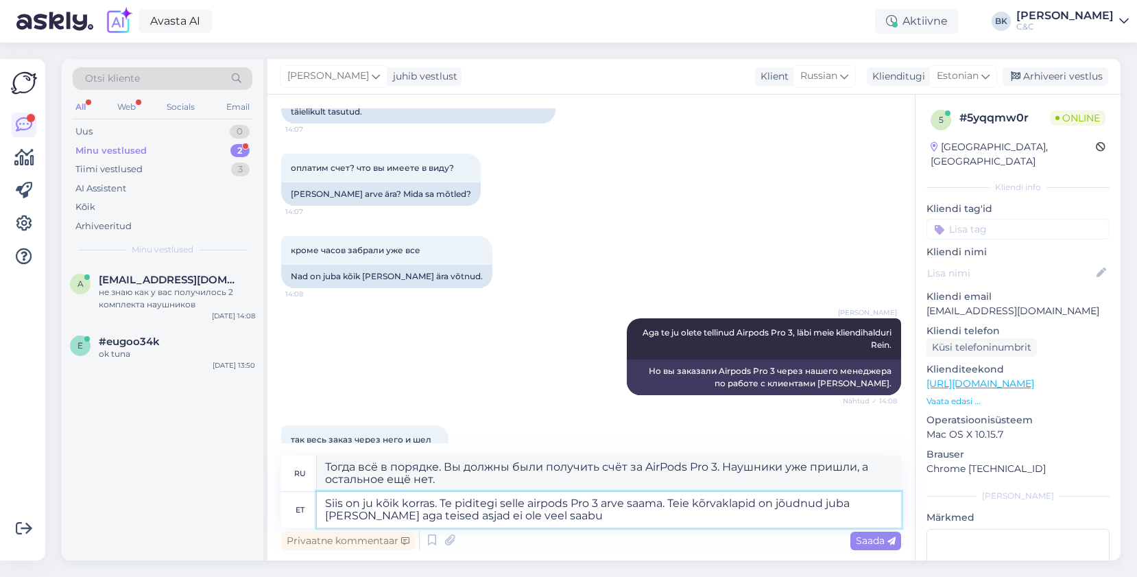
scroll to position [2043, 0]
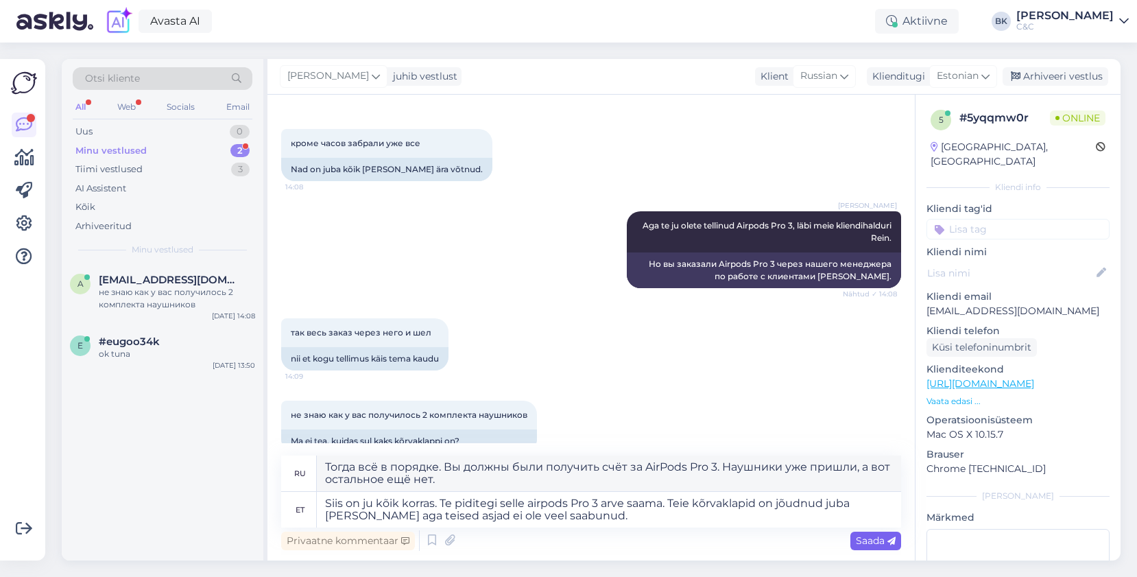
click at [874, 542] on span "Saada" at bounding box center [876, 540] width 40 height 12
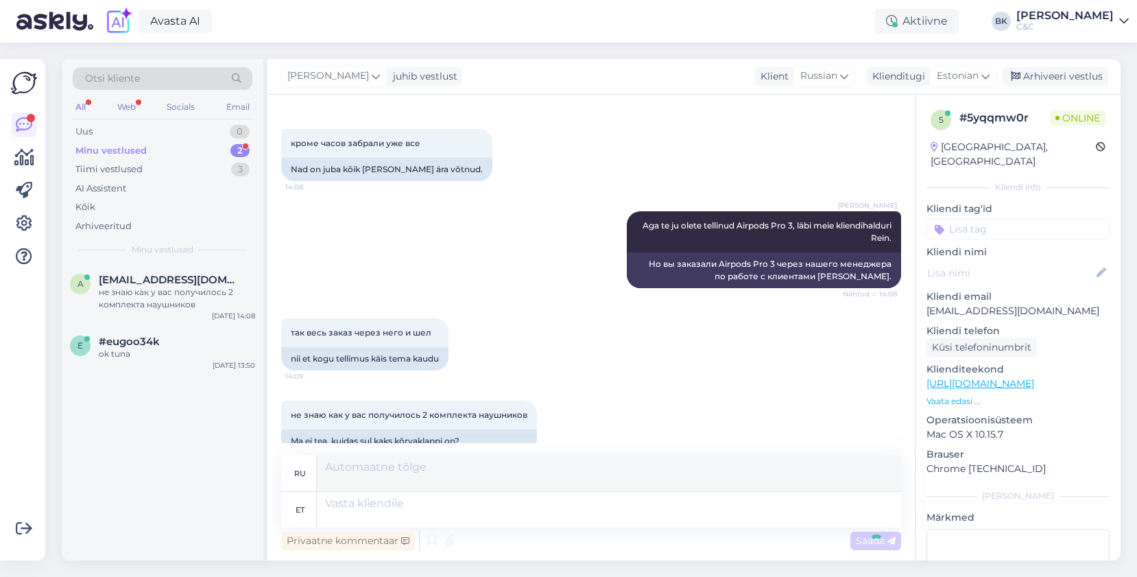
scroll to position [2150, 0]
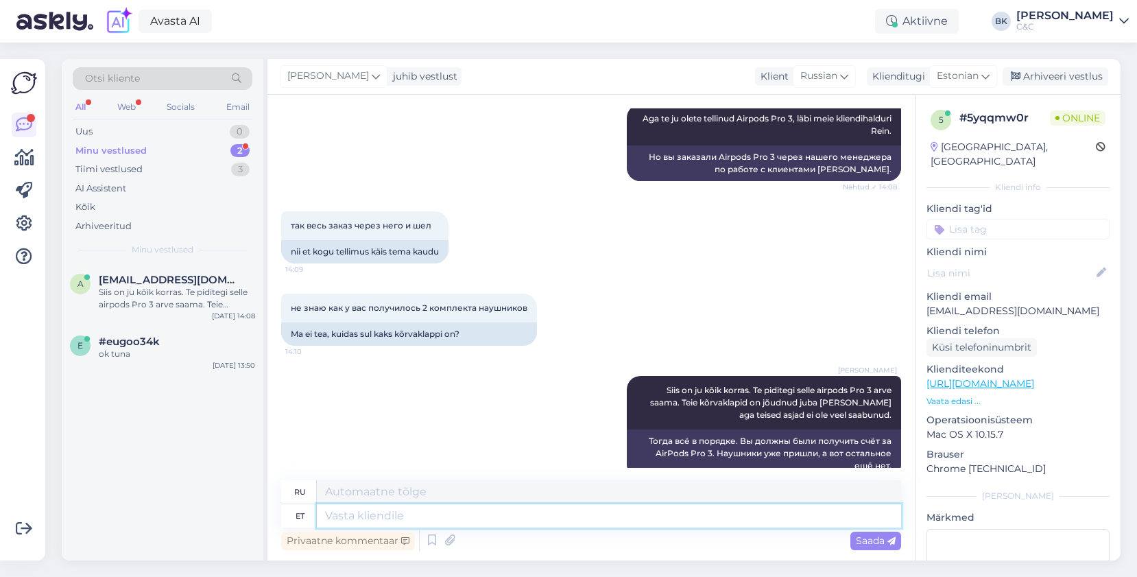
click at [760, 512] on textarea at bounding box center [609, 515] width 584 height 23
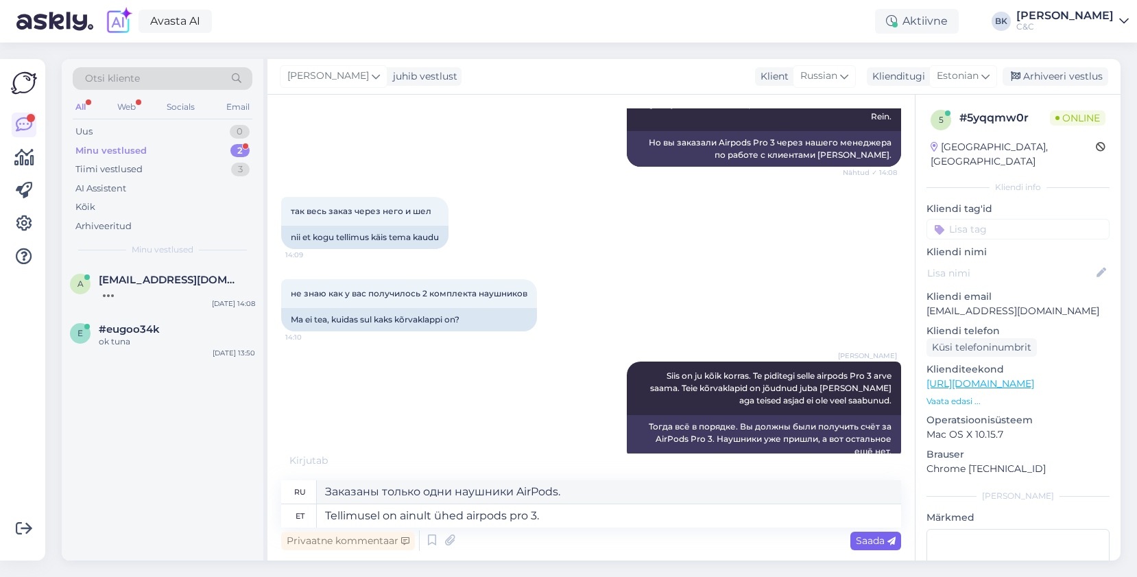
click at [878, 544] on span "Saada" at bounding box center [876, 540] width 40 height 12
click at [880, 541] on span "Saada" at bounding box center [876, 540] width 40 height 12
click at [887, 535] on span "Saada" at bounding box center [876, 540] width 40 height 12
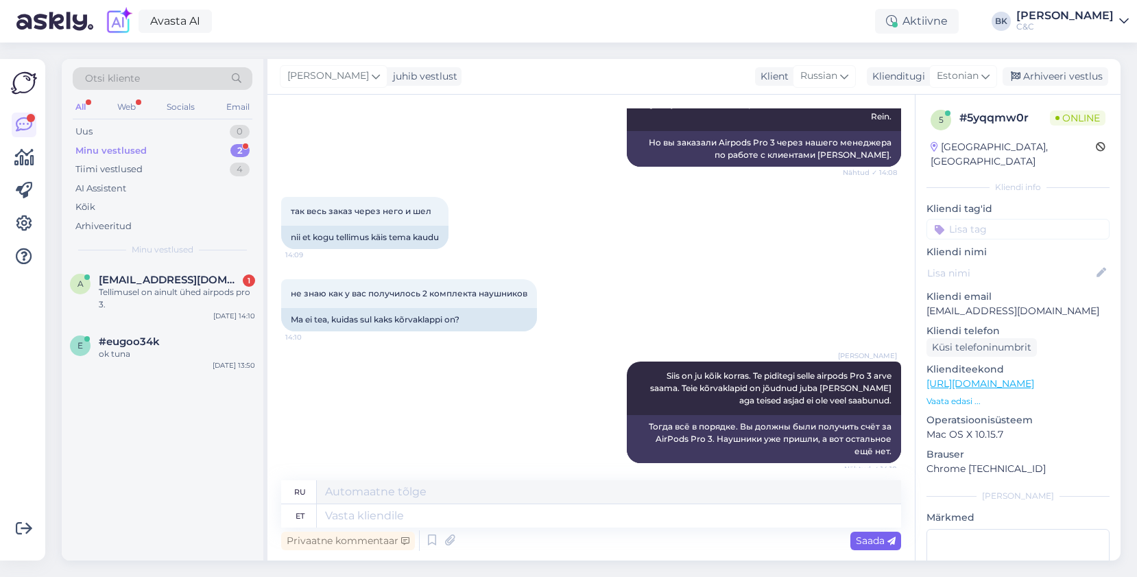
scroll to position [2315, 0]
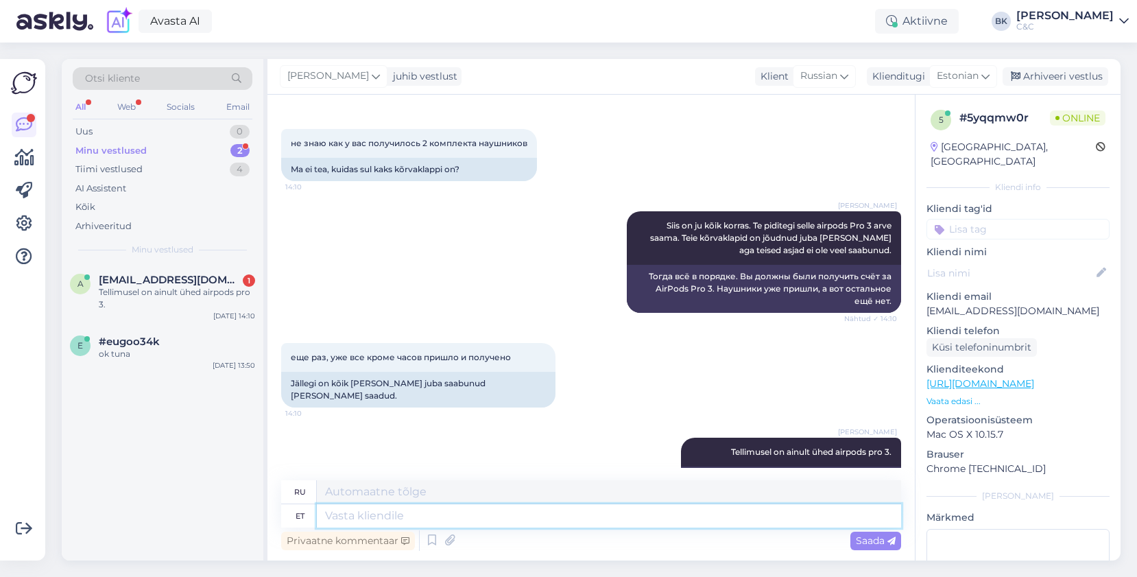
click at [599, 522] on textarea at bounding box center [609, 515] width 584 height 23
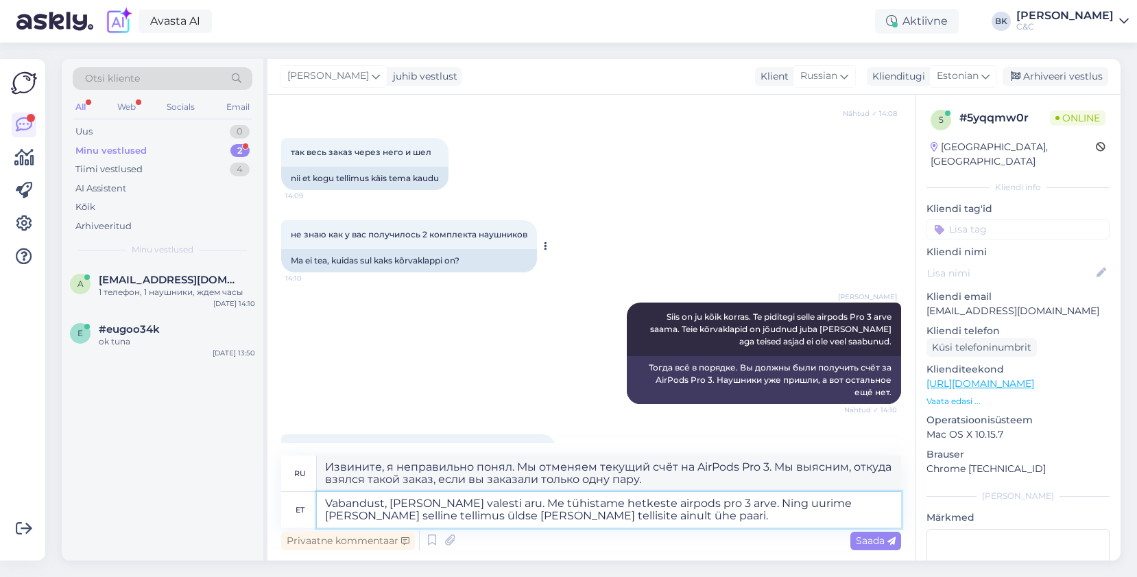
scroll to position [2422, 0]
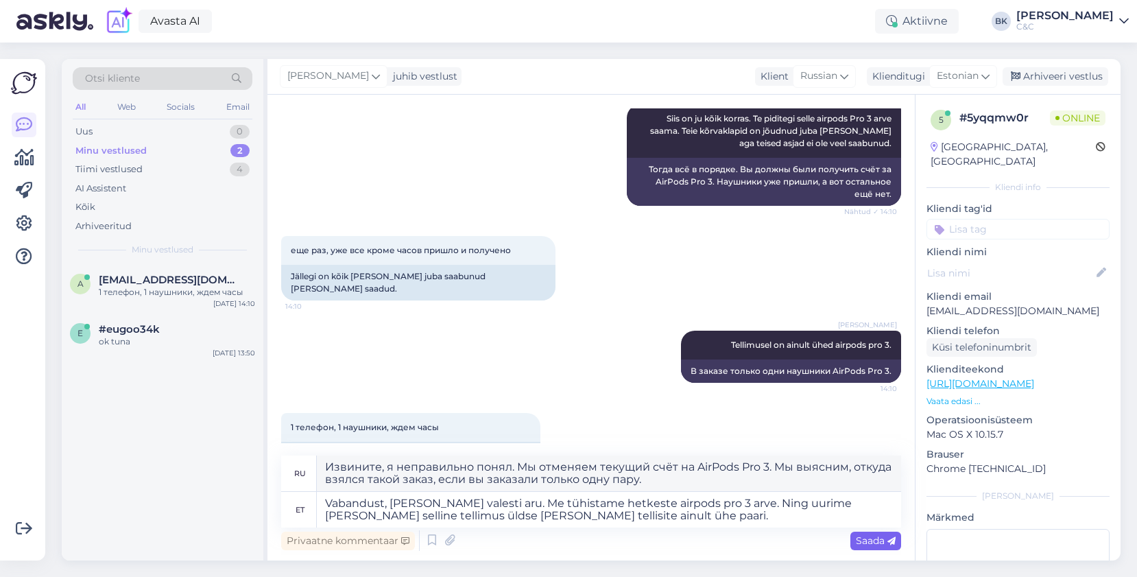
click at [879, 544] on span "Saada" at bounding box center [876, 540] width 40 height 12
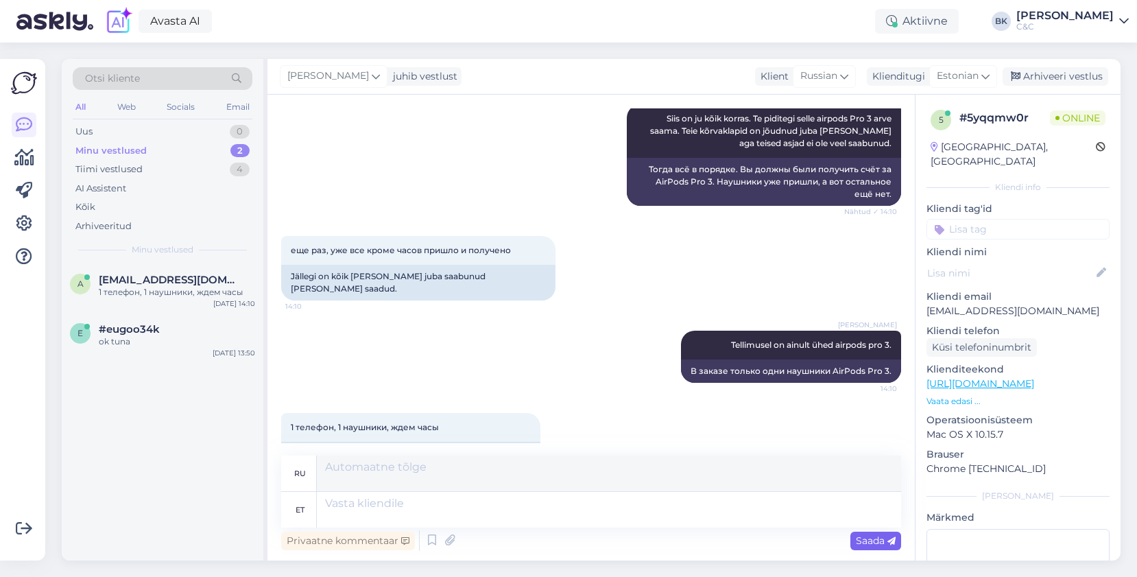
scroll to position [2529, 0]
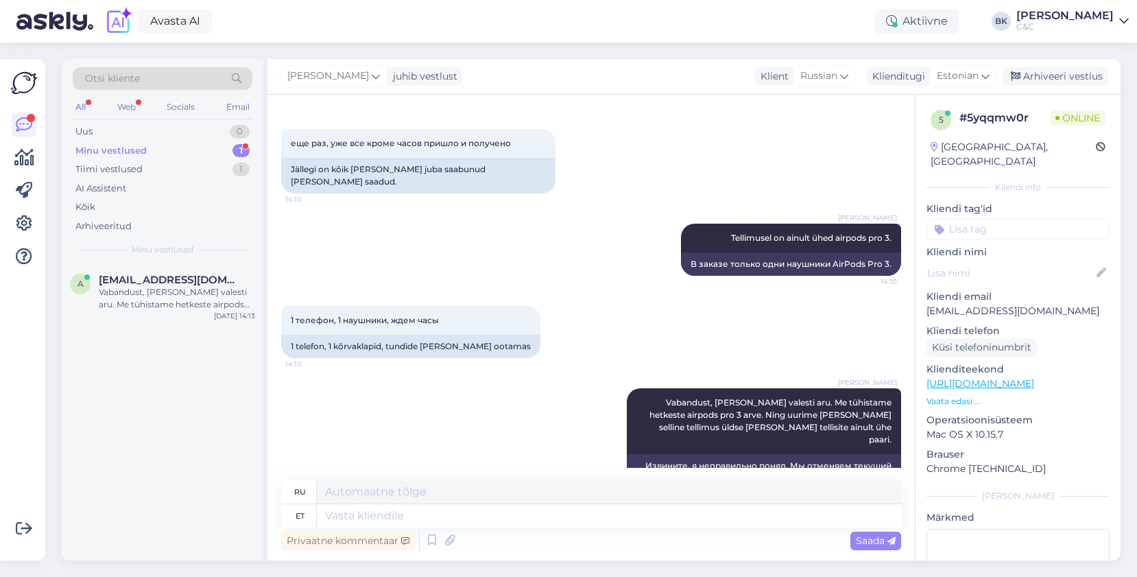
click at [193, 153] on div "Minu vestlused 1" at bounding box center [163, 150] width 180 height 19
